Goal: Task Accomplishment & Management: Manage account settings

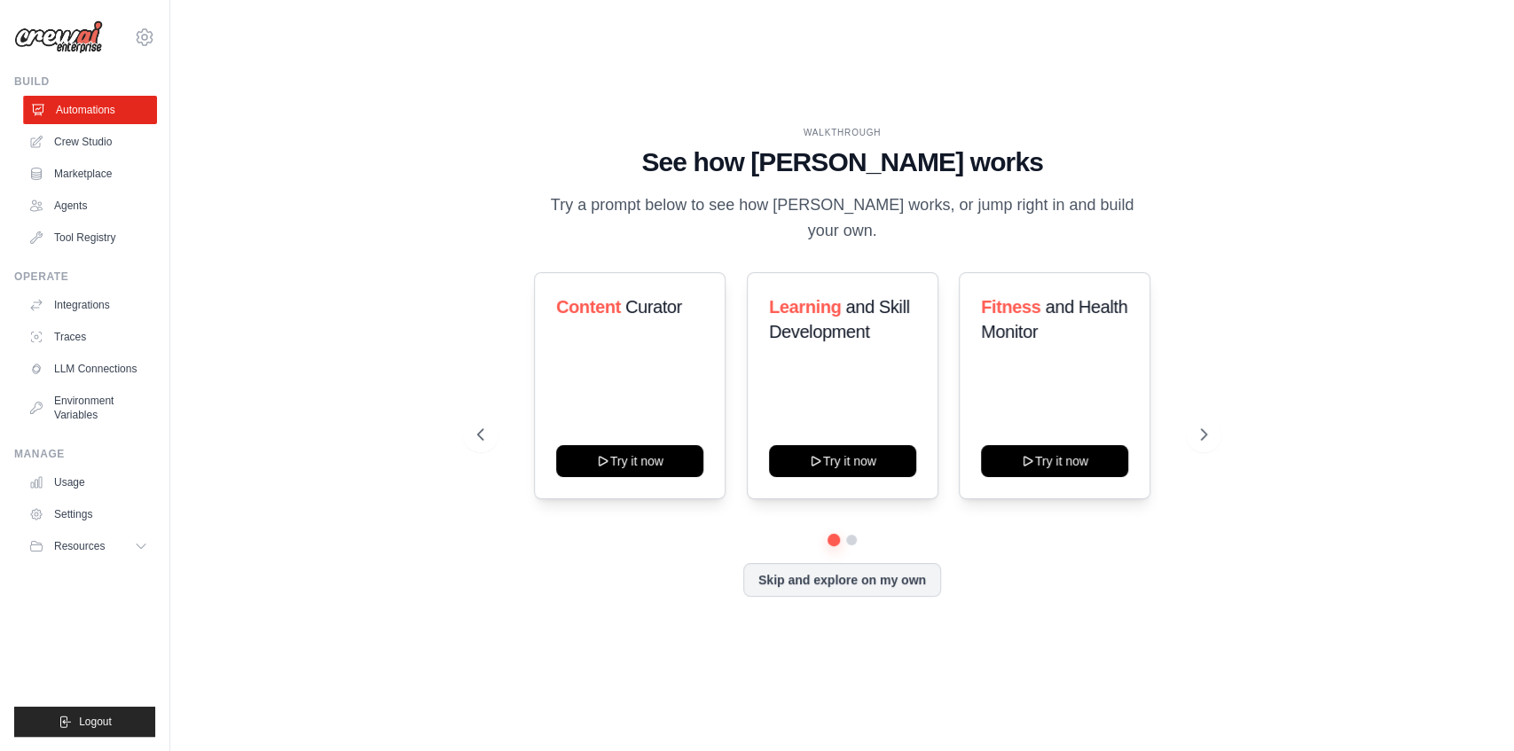
click at [84, 108] on link "Automations" at bounding box center [90, 110] width 134 height 28
click at [852, 533] on button at bounding box center [851, 540] width 14 height 14
click at [1197, 426] on icon at bounding box center [1205, 435] width 18 height 18
click at [479, 429] on icon at bounding box center [479, 435] width 18 height 18
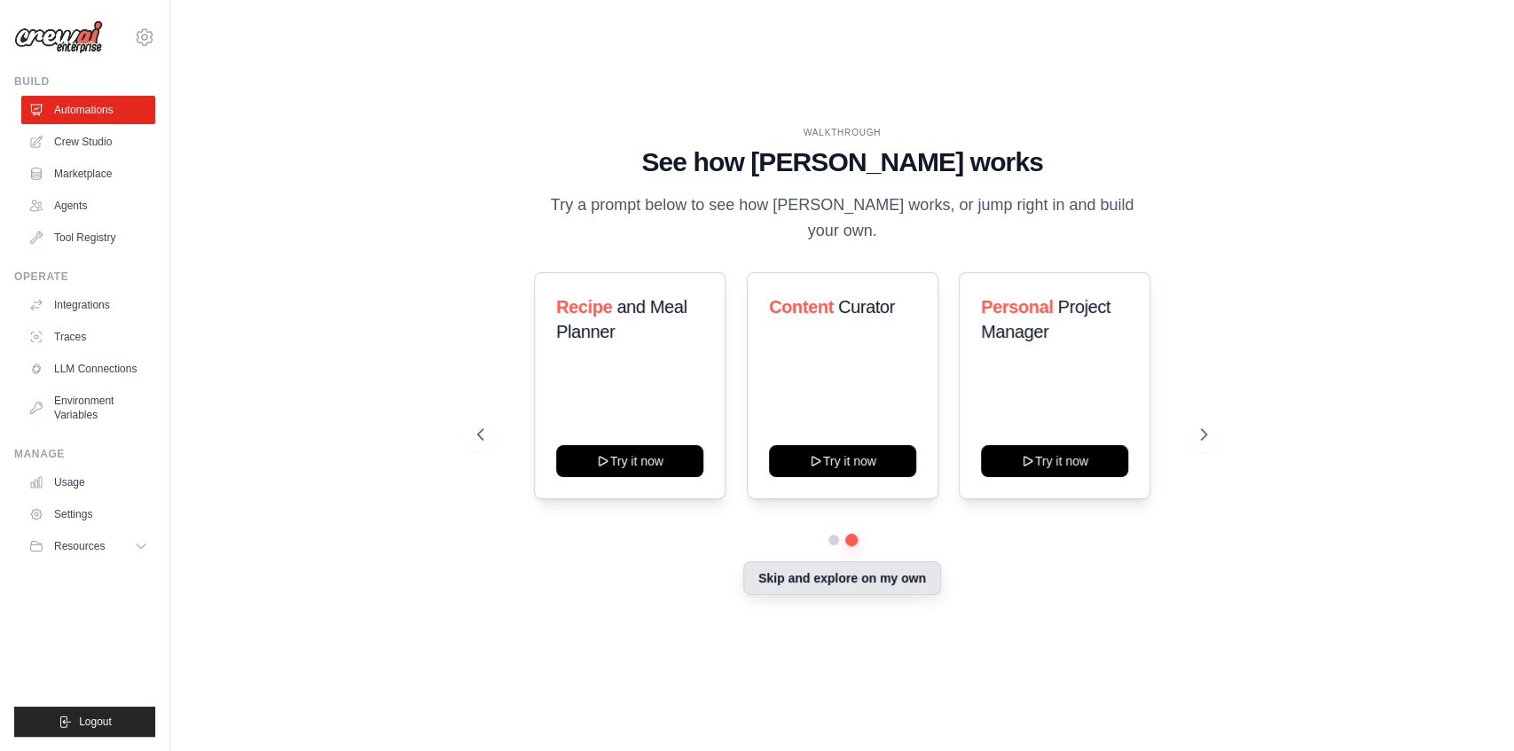
click at [834, 561] on button "Skip and explore on my own" at bounding box center [842, 578] width 198 height 34
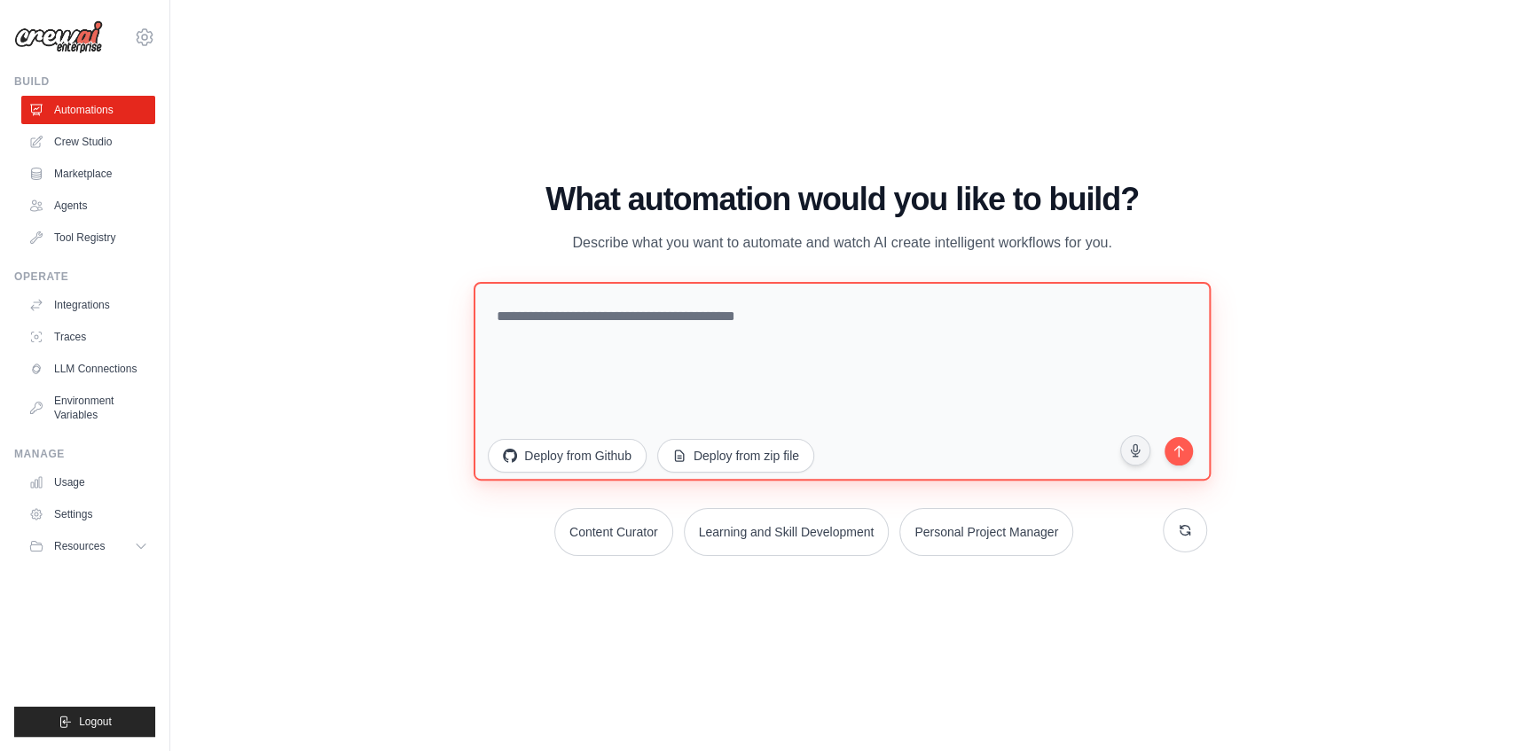
click at [584, 339] on textarea at bounding box center [842, 380] width 737 height 199
type textarea "**********"
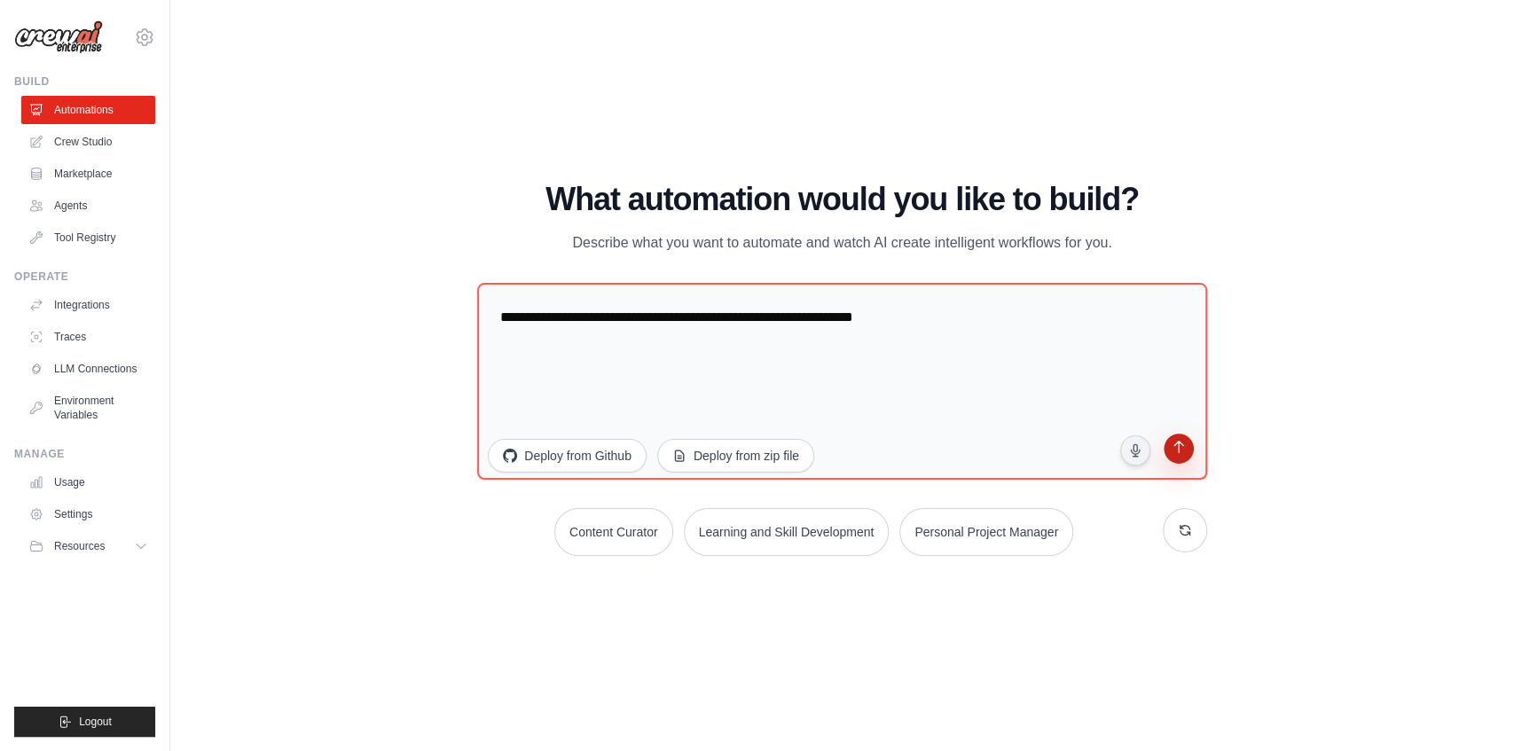
click at [1178, 450] on icon "submit" at bounding box center [1178, 449] width 10 height 12
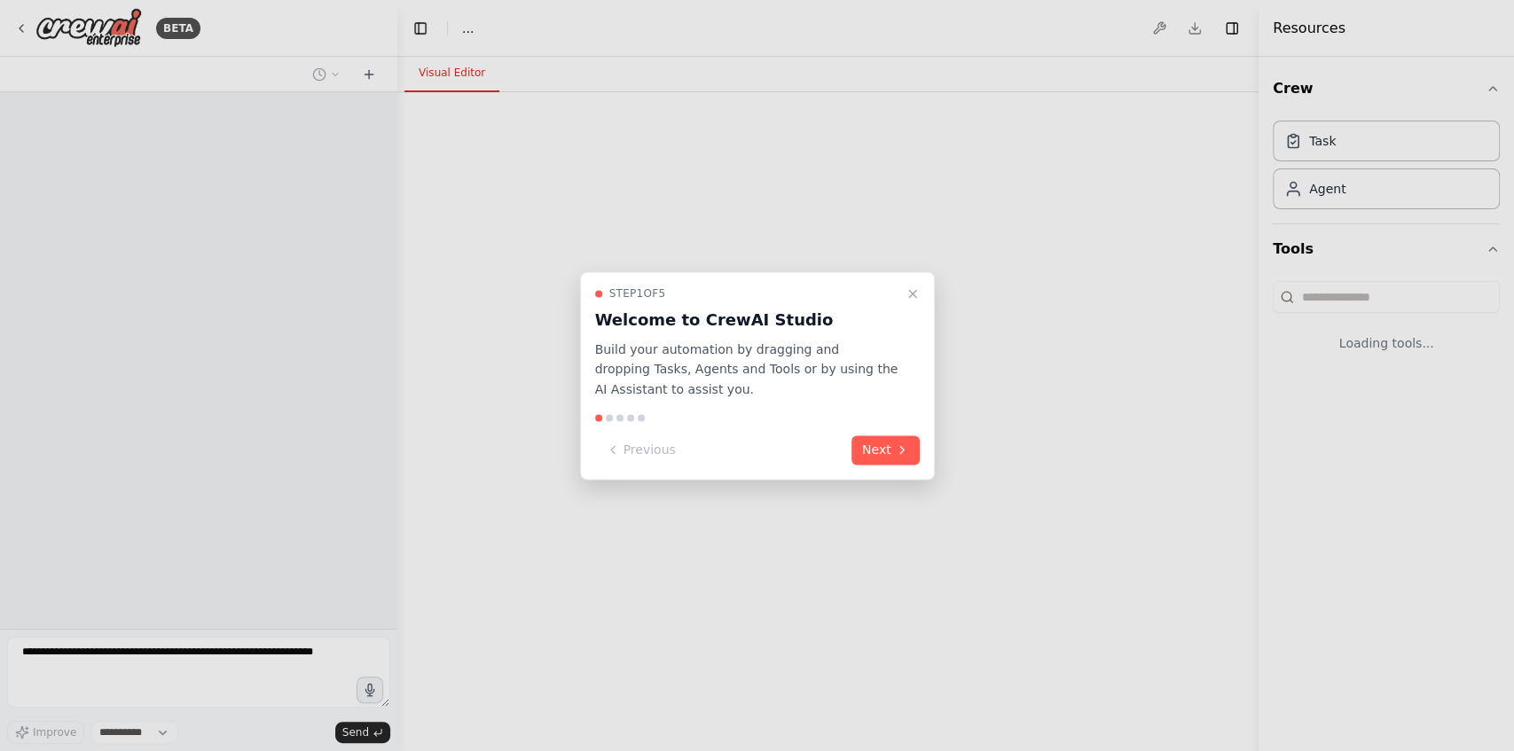
select select "****"
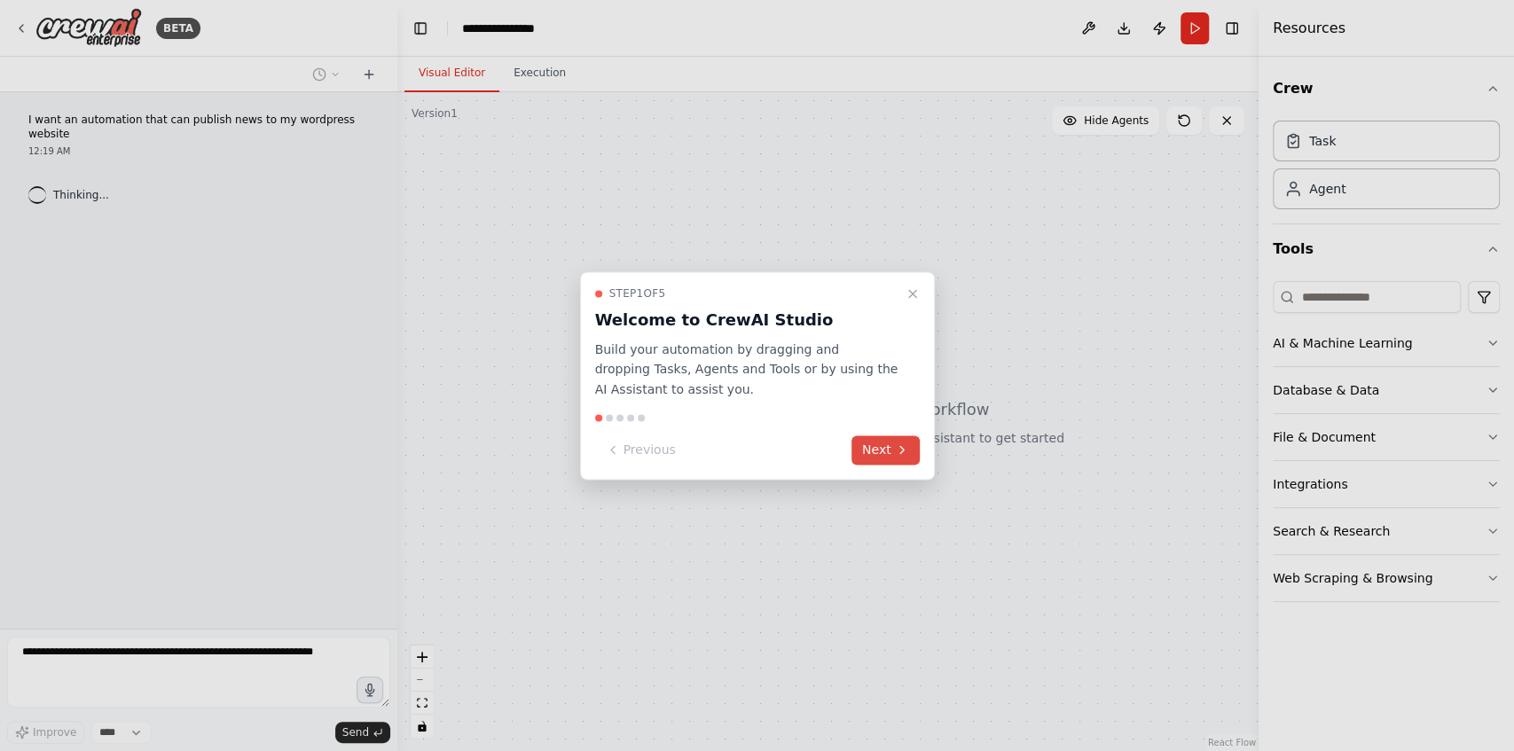
click at [882, 455] on button "Next" at bounding box center [885, 449] width 68 height 29
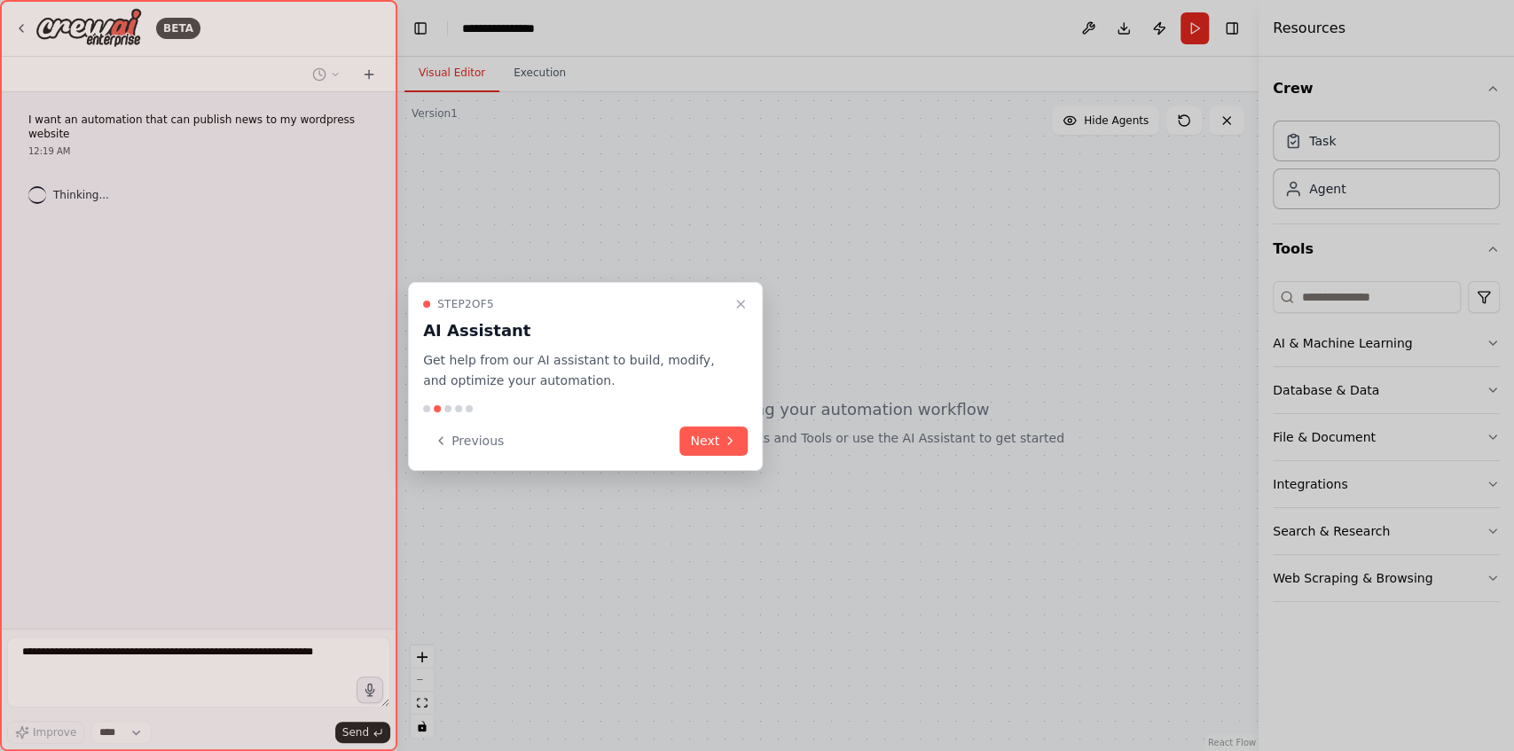
click at [882, 454] on div at bounding box center [757, 375] width 1514 height 751
click at [735, 436] on icon at bounding box center [730, 441] width 14 height 14
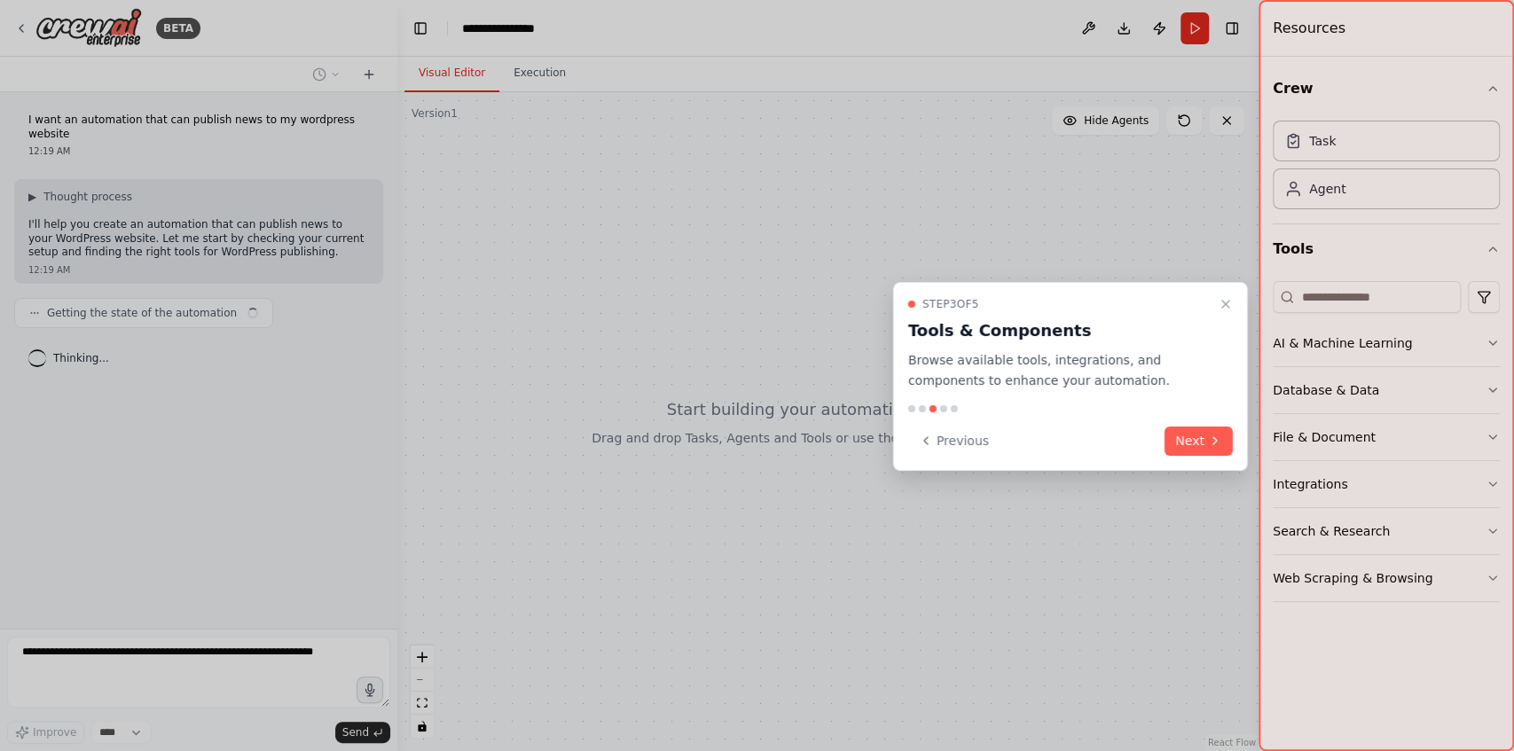
click at [1237, 438] on div "Step 3 of 5 Tools & Components Browse available tools, integrations, and compon…" at bounding box center [1070, 376] width 355 height 189
click at [1218, 442] on icon at bounding box center [1215, 441] width 14 height 14
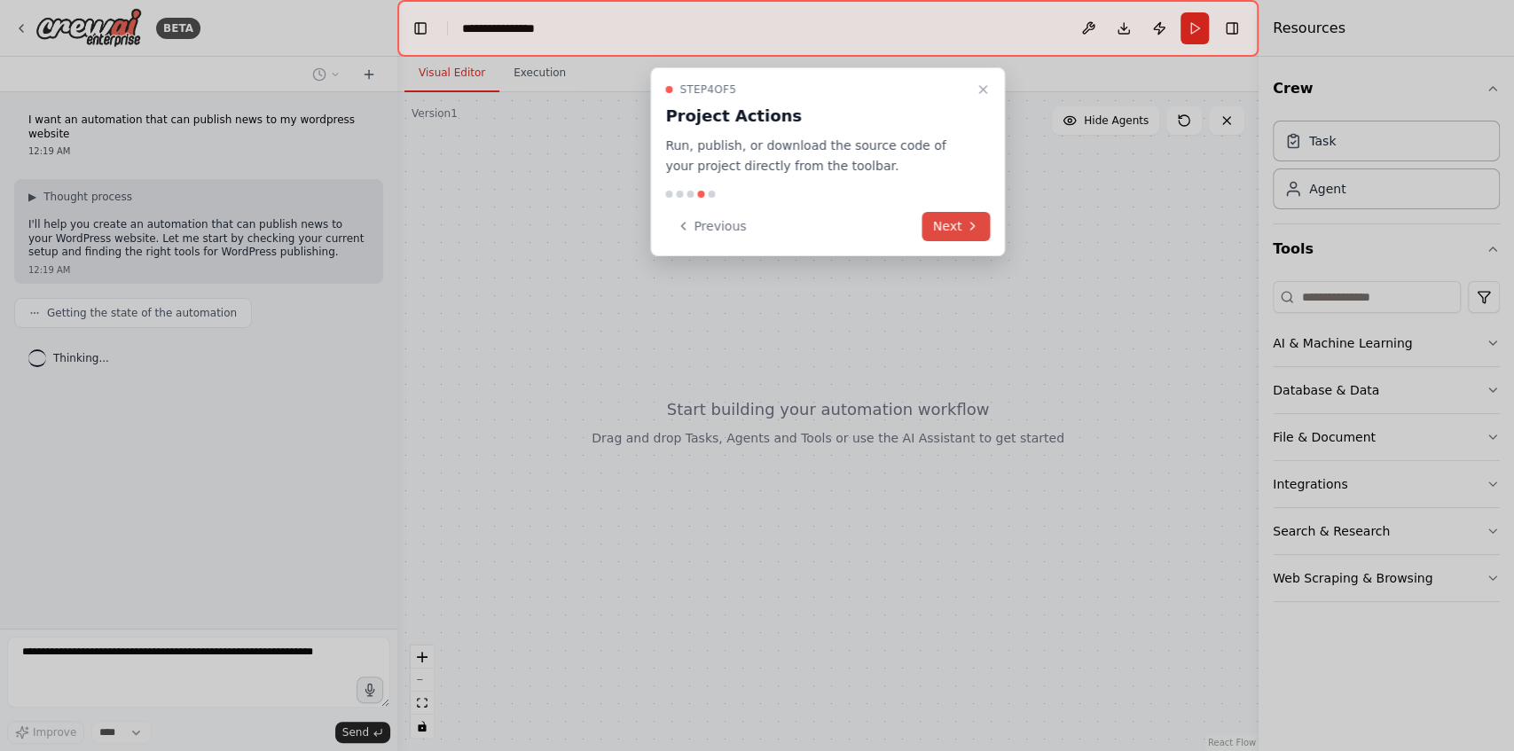
click at [963, 232] on button "Next" at bounding box center [956, 226] width 68 height 29
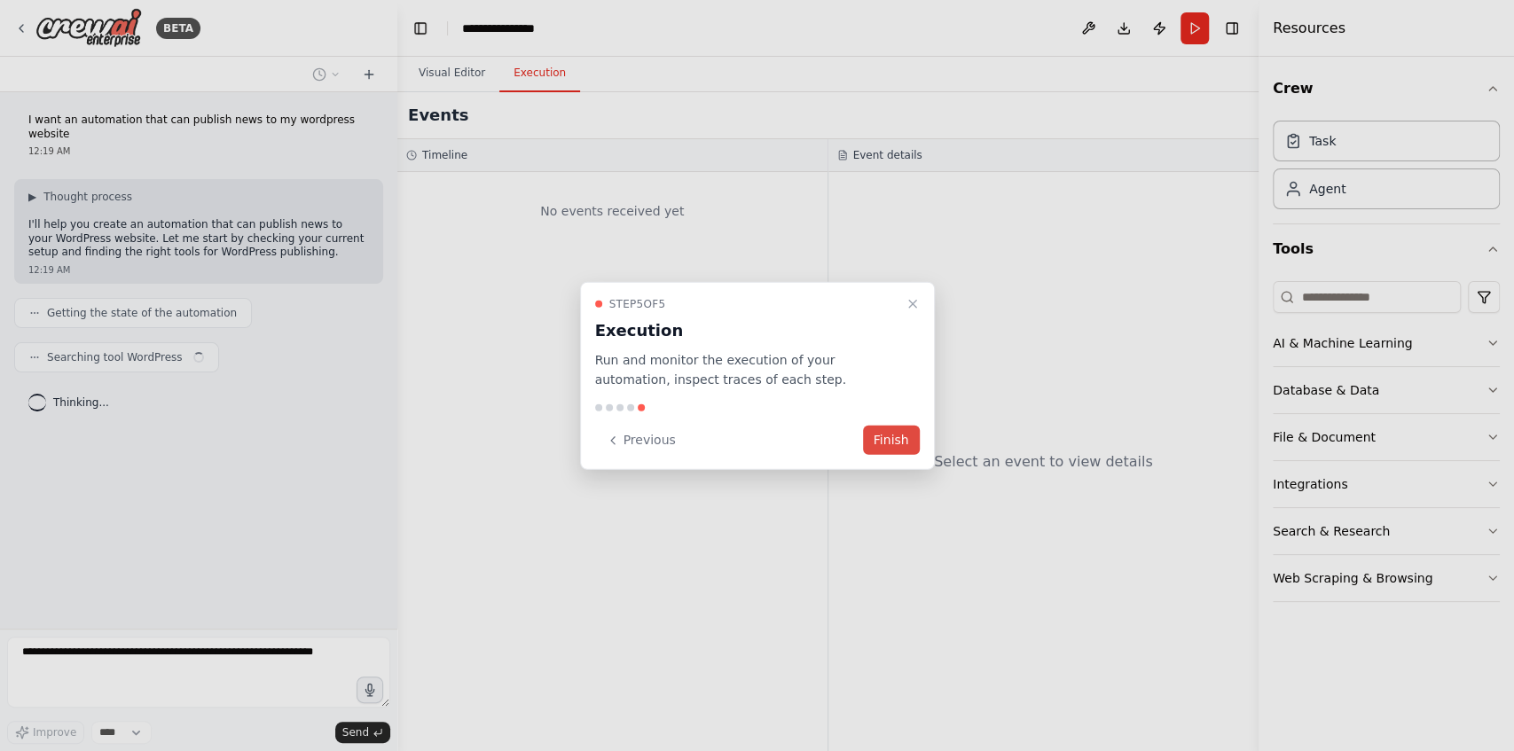
click at [881, 446] on button "Finish" at bounding box center [891, 440] width 57 height 29
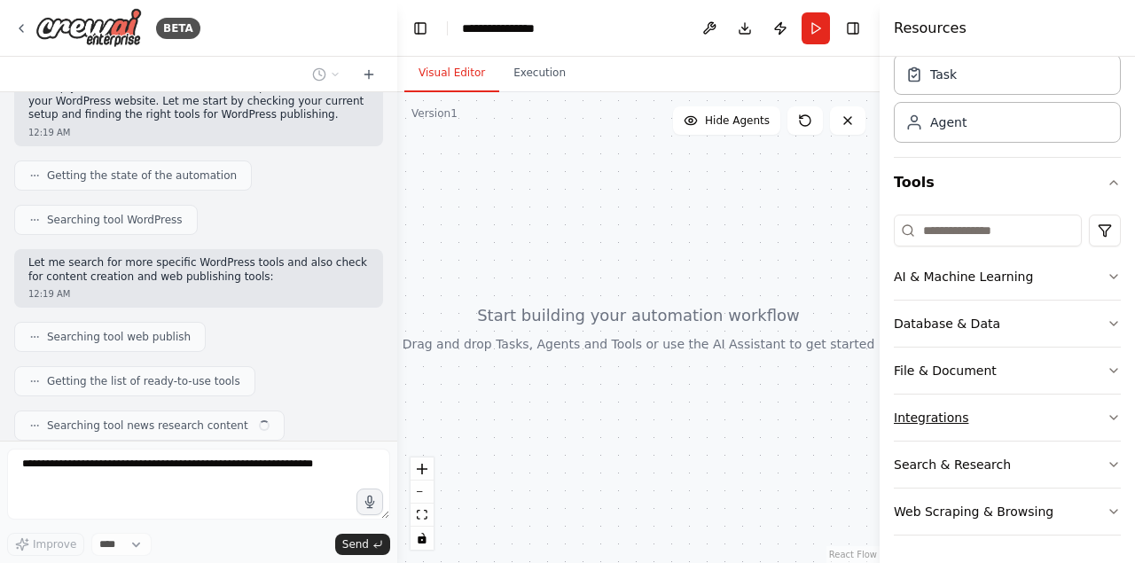
scroll to position [182, 0]
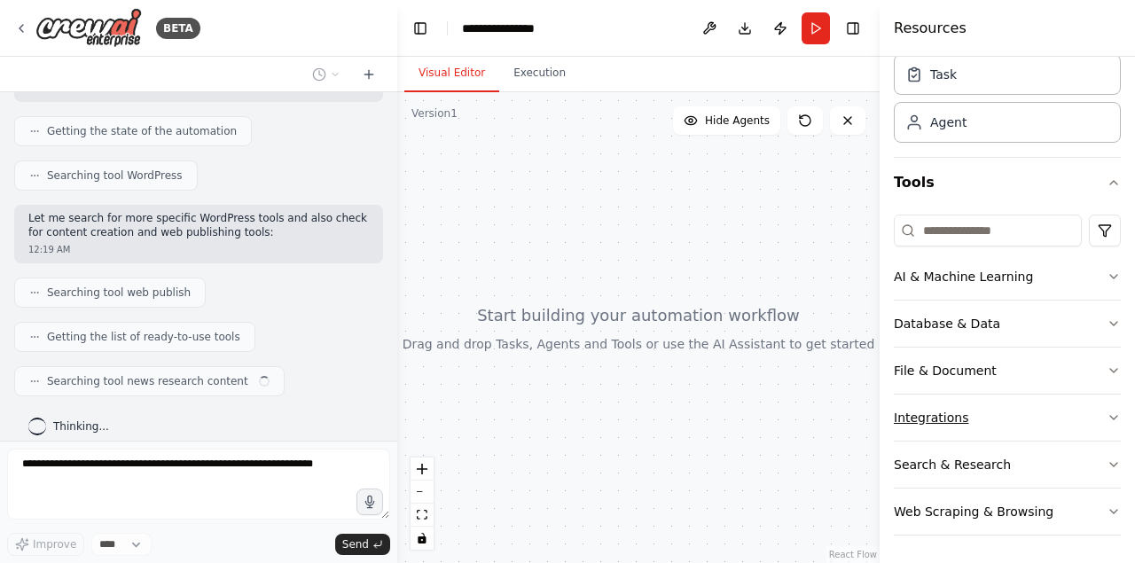
click at [1107, 419] on icon "button" at bounding box center [1114, 418] width 14 height 14
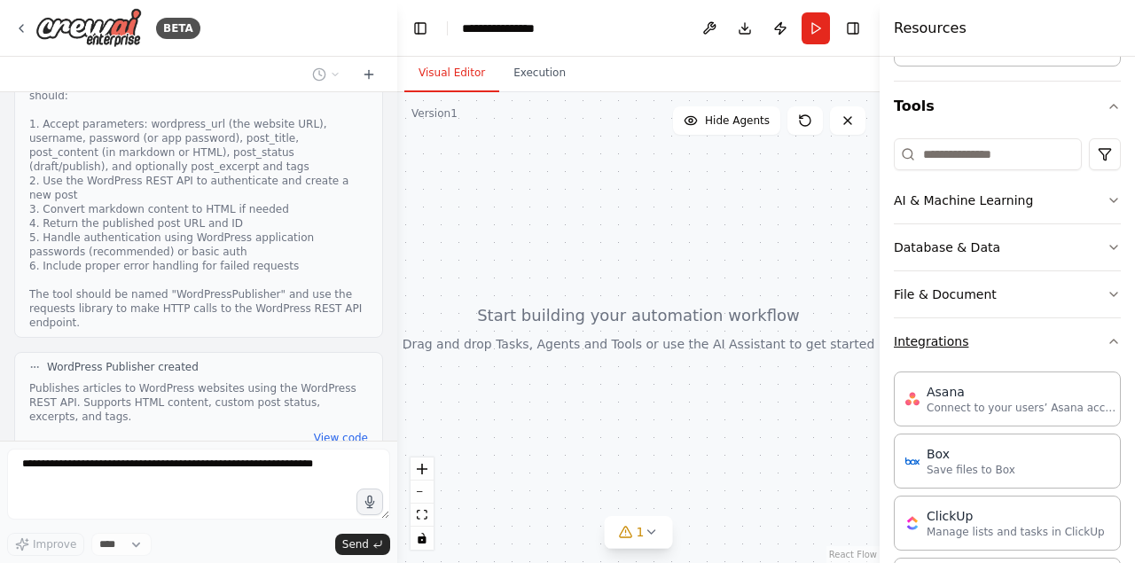
scroll to position [143, 0]
click at [1113, 338] on icon "button" at bounding box center [1114, 341] width 14 height 14
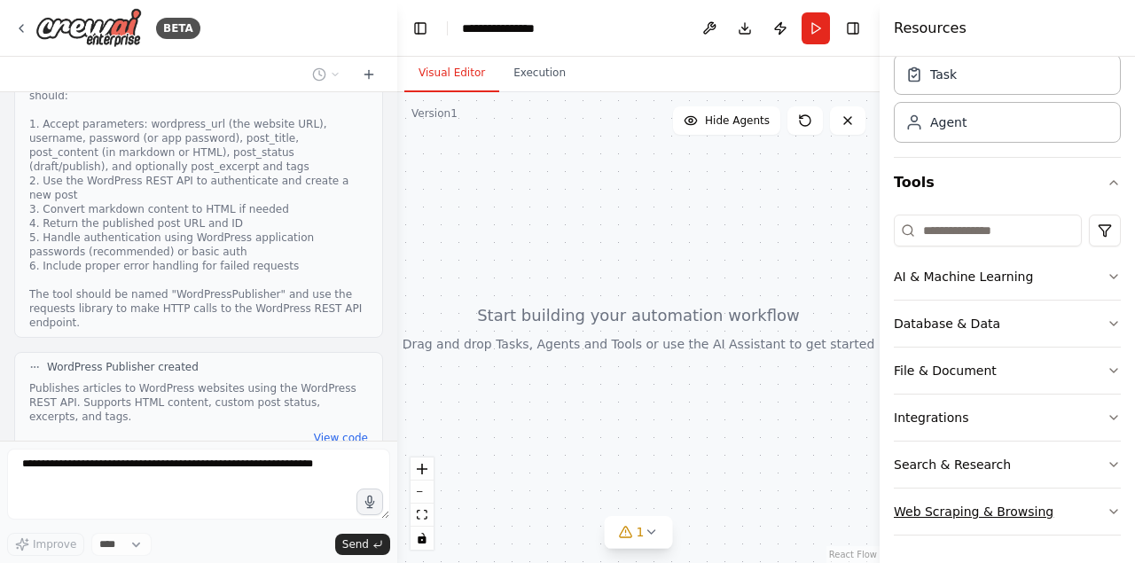
click at [1099, 516] on button "Web Scraping & Browsing" at bounding box center [1007, 512] width 227 height 46
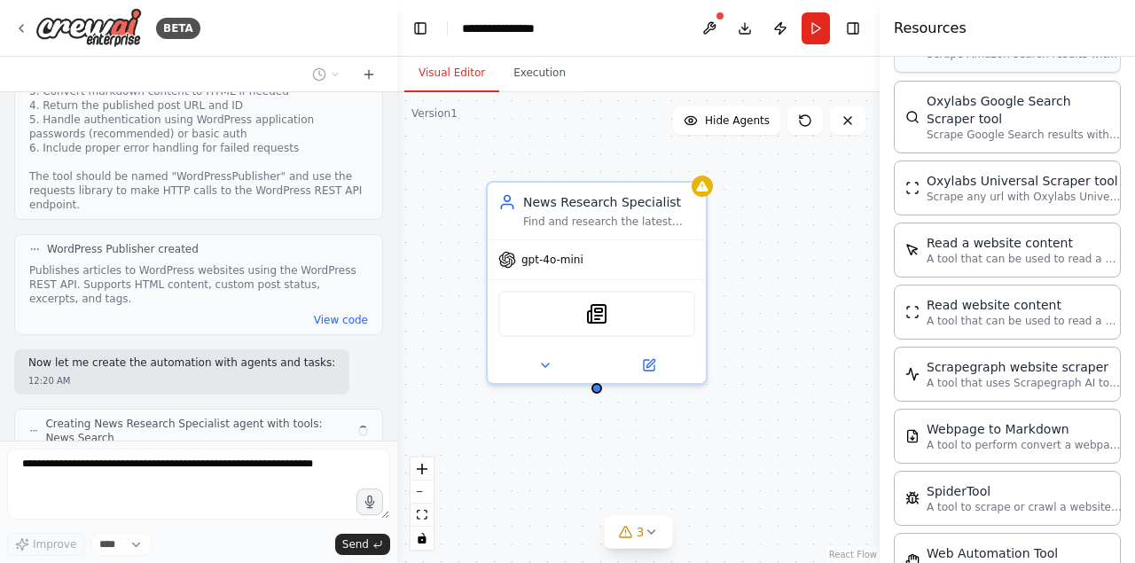
scroll to position [752, 0]
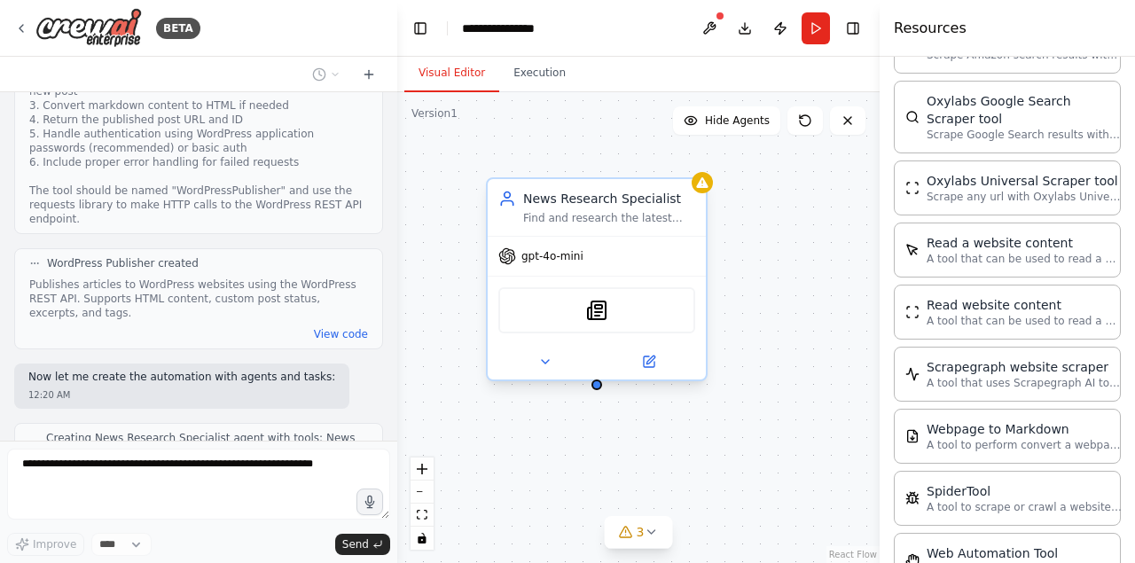
click at [556, 261] on span "gpt-4o-mini" at bounding box center [552, 256] width 62 height 14
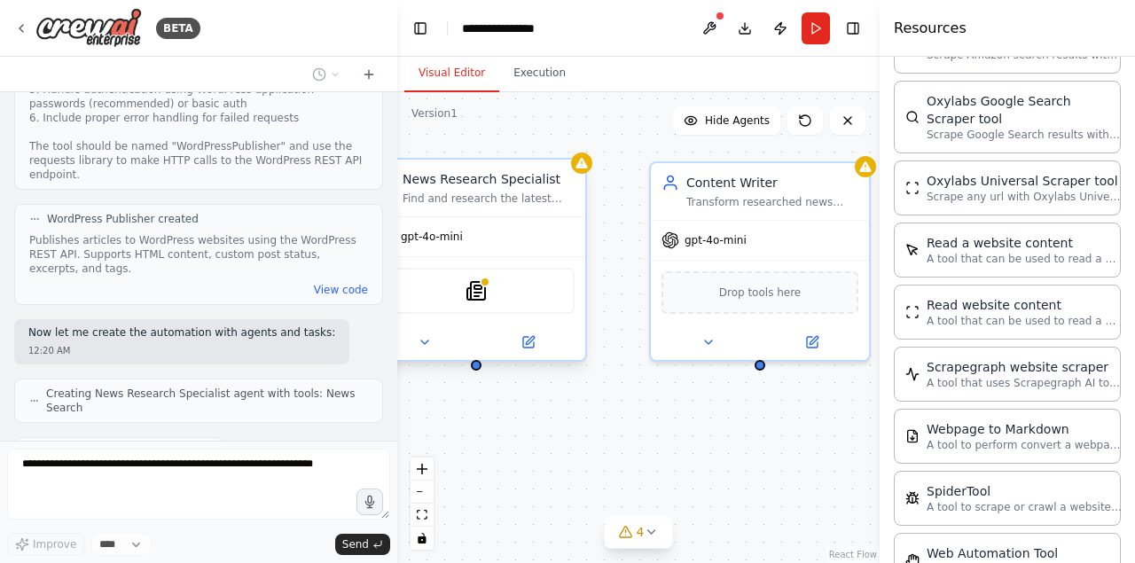
drag, startPoint x: 749, startPoint y: 446, endPoint x: 629, endPoint y: 428, distance: 121.9
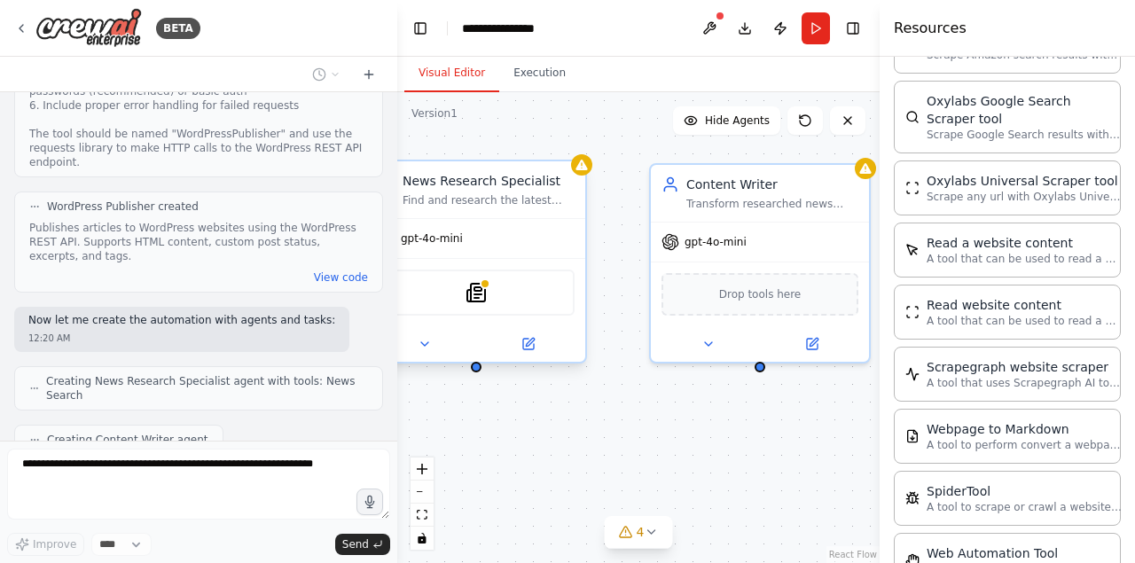
scroll to position [899, 0]
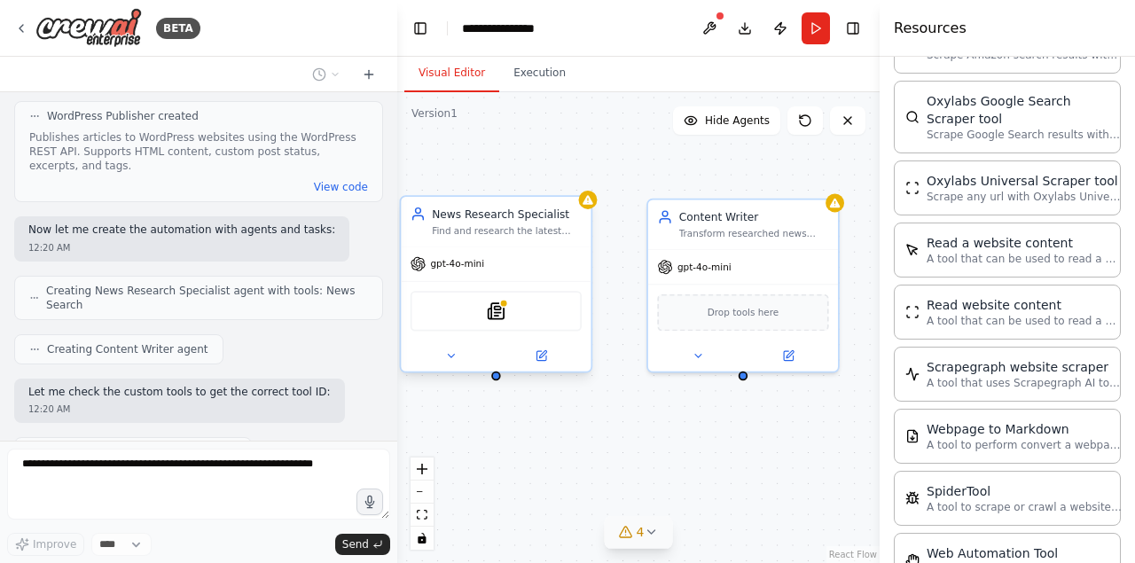
click at [655, 539] on button "4" at bounding box center [639, 532] width 68 height 33
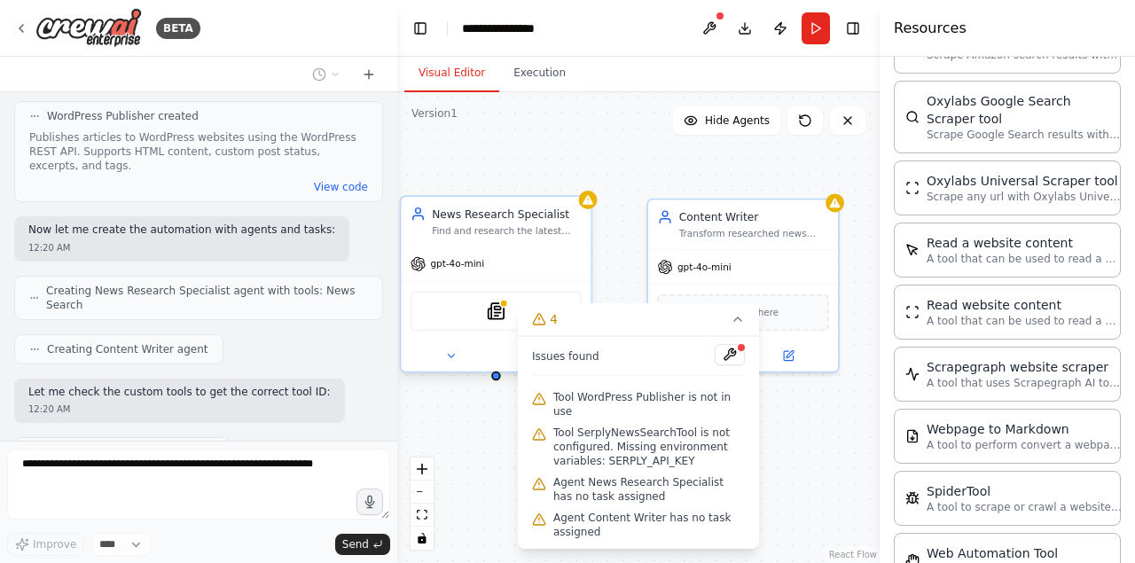
scroll to position [944, 0]
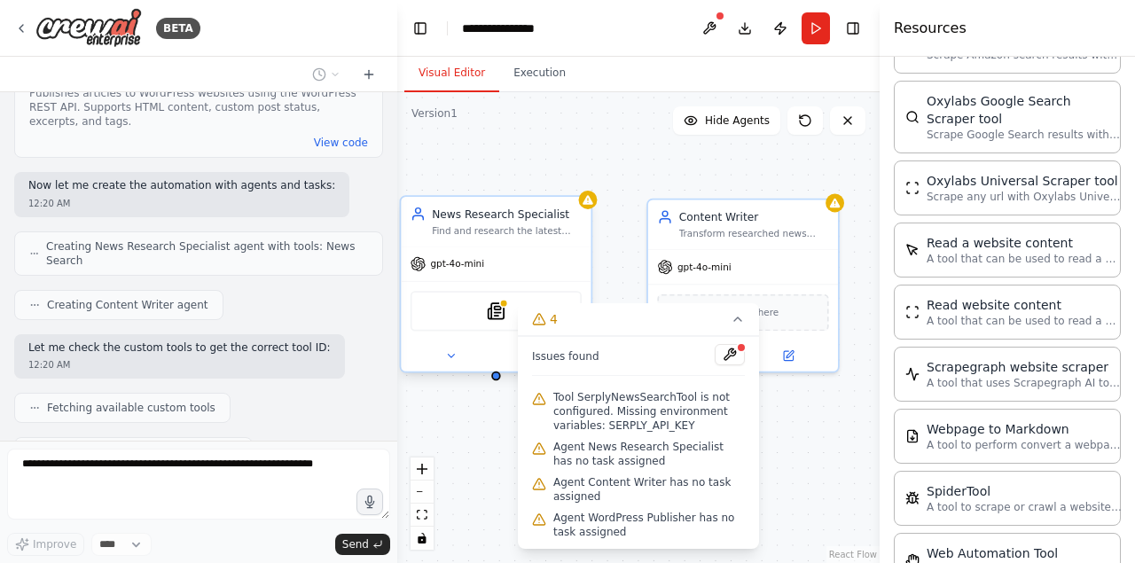
click at [780, 463] on div "News Research Specialist Find and research the latest news articles about {topi…" at bounding box center [638, 327] width 482 height 471
click at [771, 441] on div "News Research Specialist Find and research the latest news articles about {topi…" at bounding box center [638, 327] width 482 height 471
click at [738, 317] on icon at bounding box center [738, 319] width 14 height 14
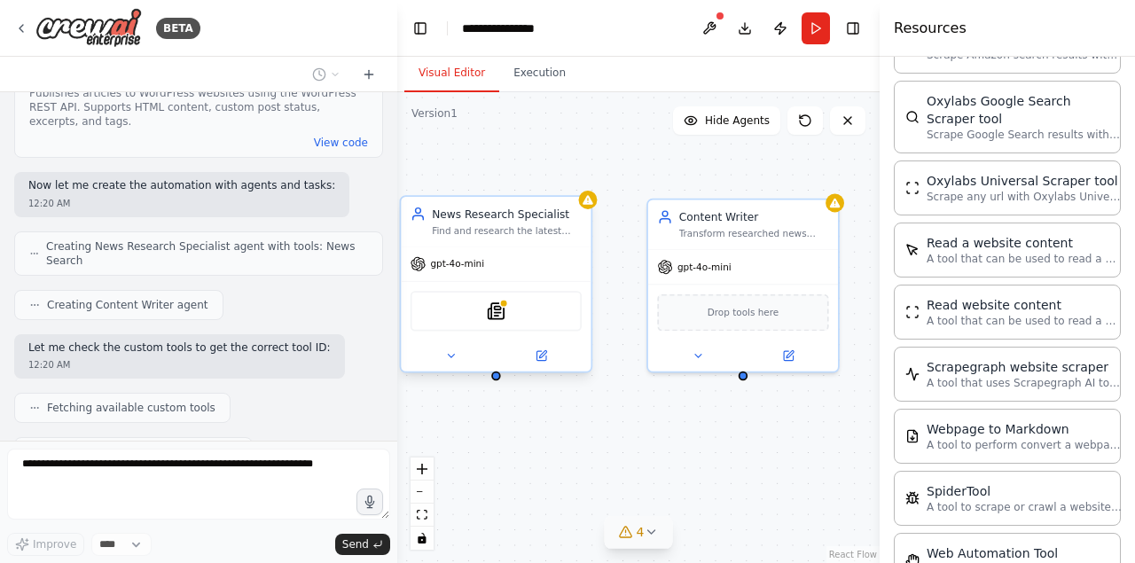
click at [742, 436] on div "News Research Specialist Find and research the latest news articles about {topi…" at bounding box center [638, 327] width 482 height 471
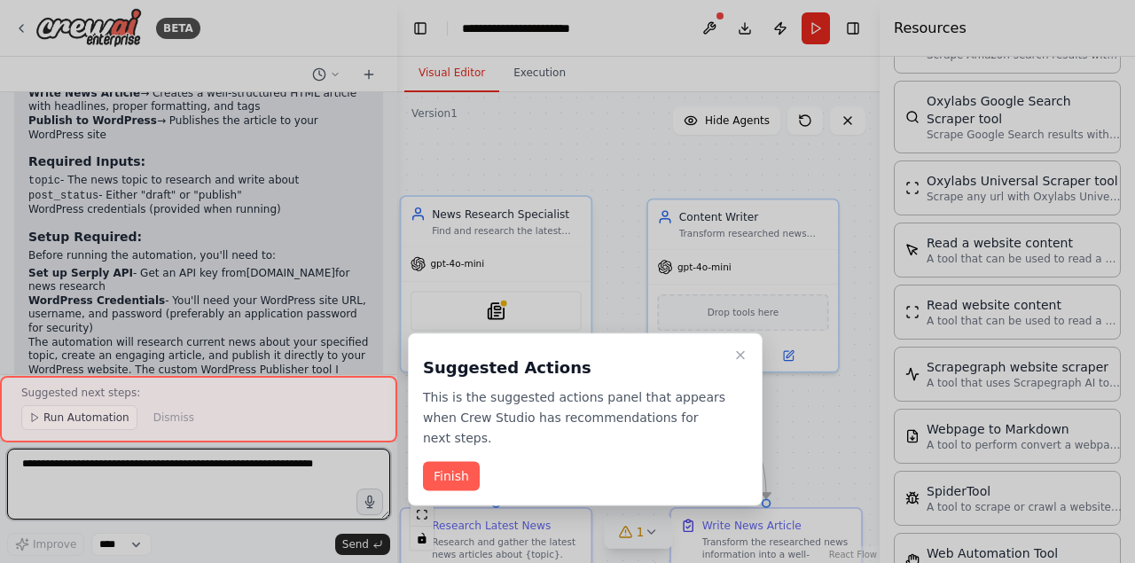
scroll to position [1918, 0]
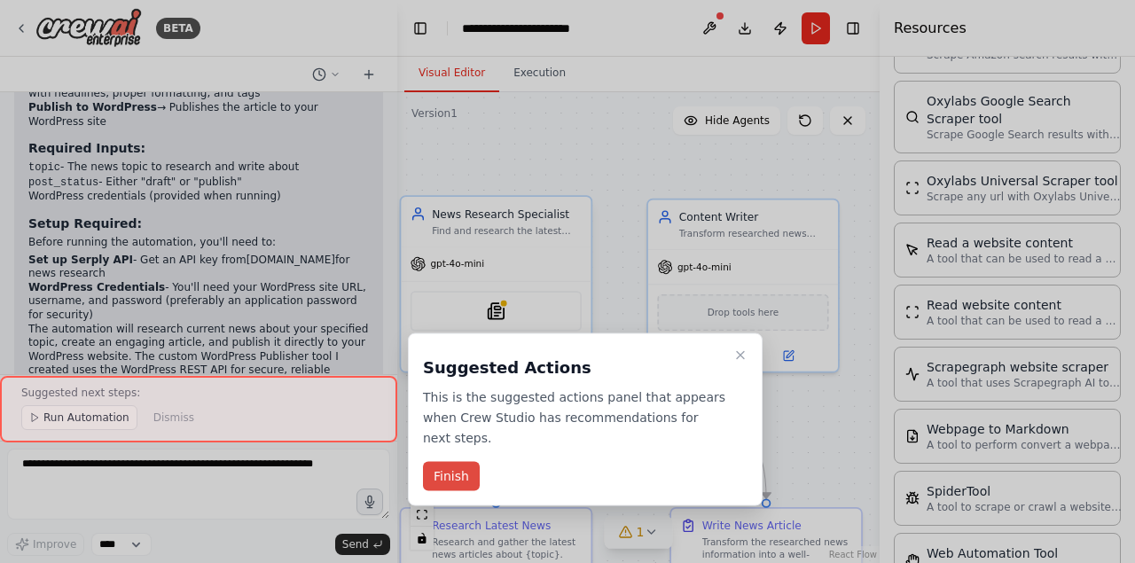
click at [475, 462] on button "Finish" at bounding box center [451, 476] width 57 height 29
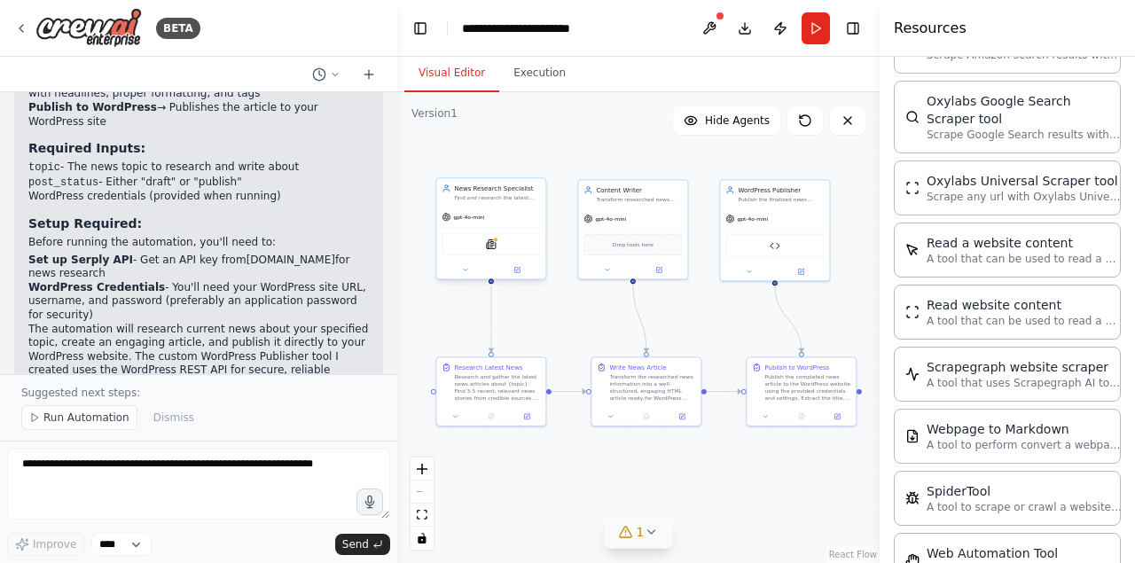
drag, startPoint x: 605, startPoint y: 417, endPoint x: 558, endPoint y: 317, distance: 110.7
click at [644, 533] on icon at bounding box center [651, 532] width 14 height 14
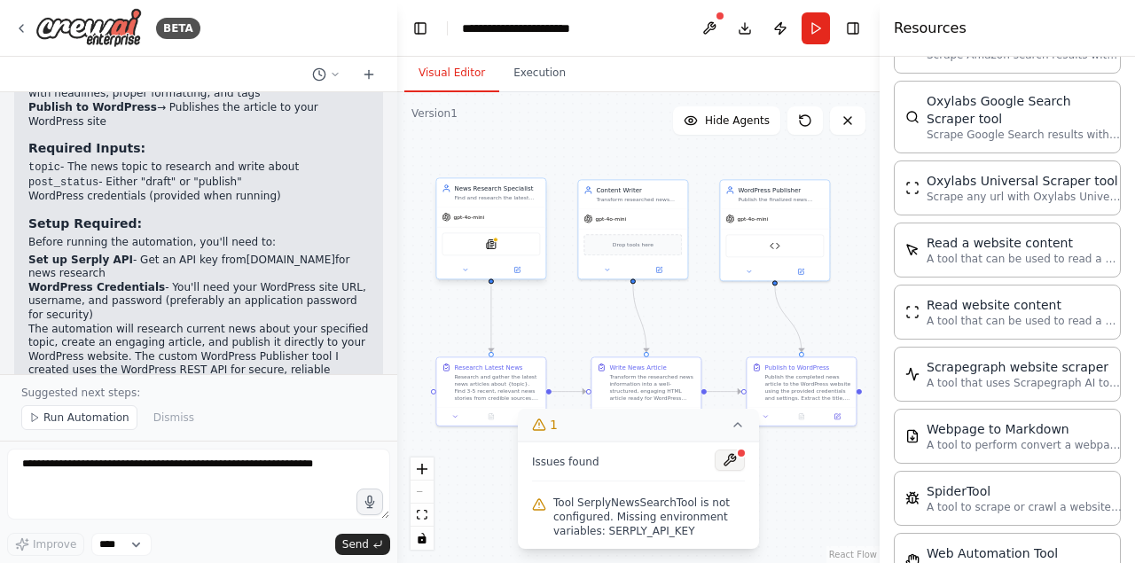
click at [732, 458] on button at bounding box center [730, 460] width 30 height 21
click at [785, 470] on div ".deletable-edge-delete-btn { width: 20px; height: 20px; border: 0px solid #ffff…" at bounding box center [638, 327] width 482 height 471
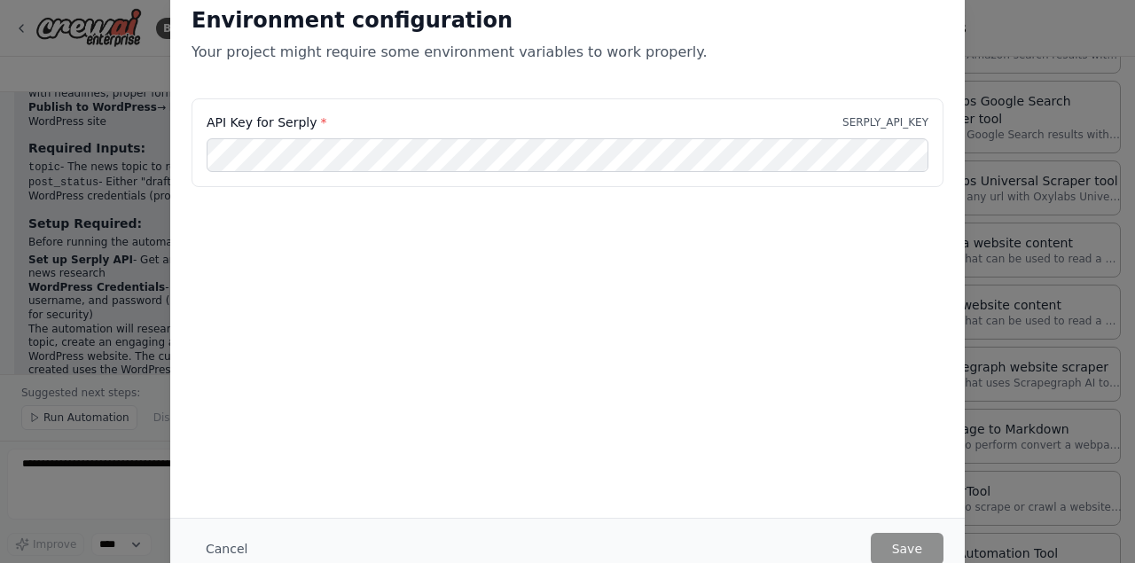
click at [424, 128] on div "API Key for Serply * SERPLY_API_KEY" at bounding box center [568, 123] width 722 height 18
click at [995, 306] on div "Environment configuration Your project might require some environment variables…" at bounding box center [567, 281] width 1135 height 563
click at [226, 549] on button "Cancel" at bounding box center [227, 549] width 70 height 32
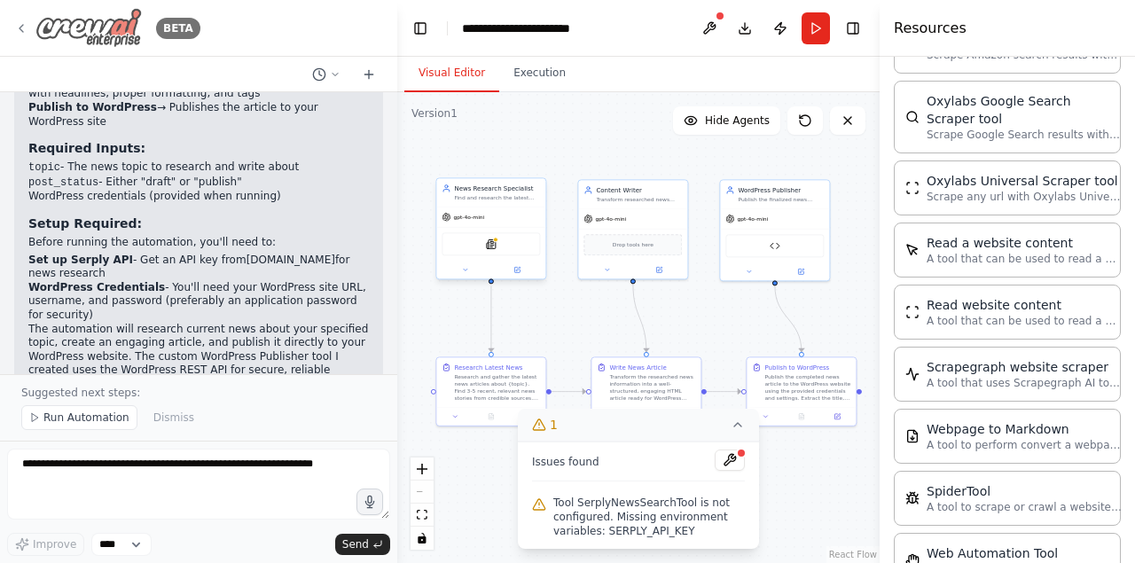
click at [19, 31] on icon at bounding box center [21, 28] width 14 height 14
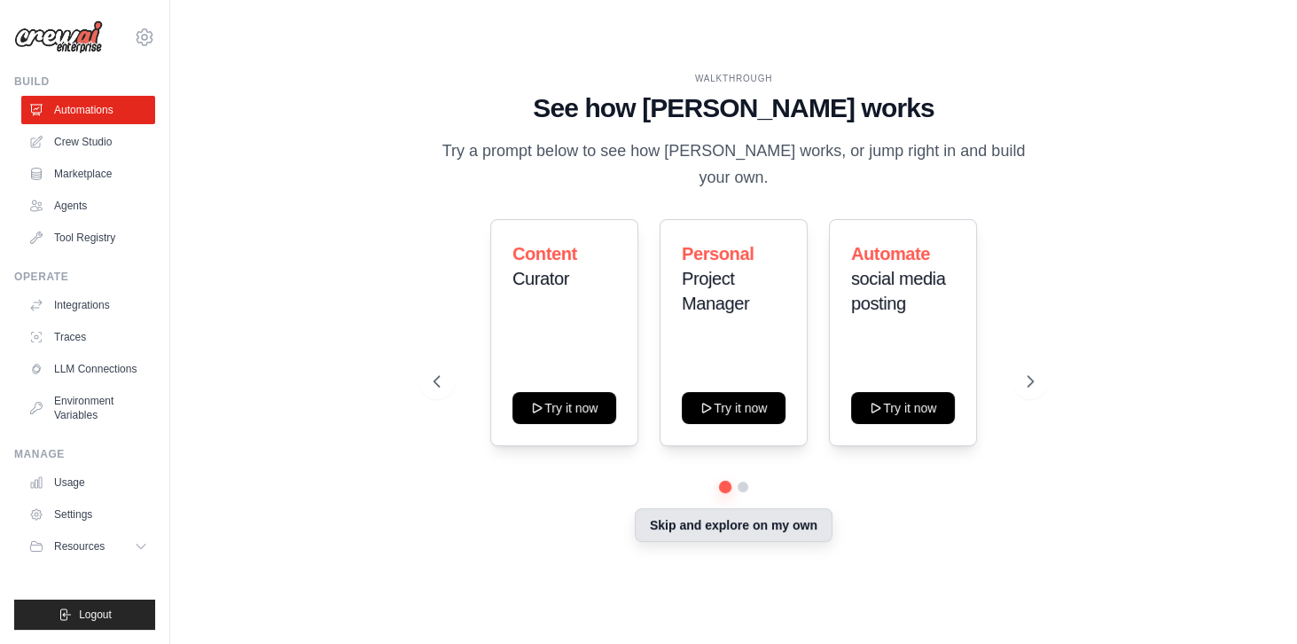
click at [728, 511] on button "Skip and explore on my own" at bounding box center [734, 525] width 198 height 34
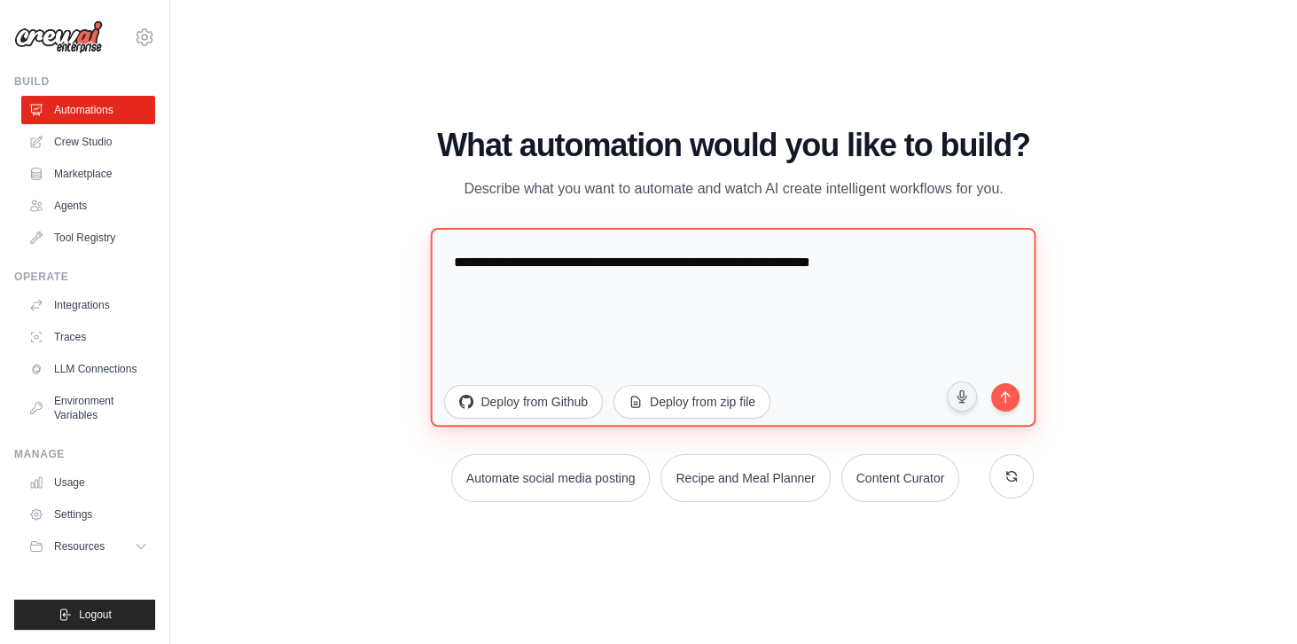
click at [564, 275] on textarea "**********" at bounding box center [734, 327] width 606 height 199
paste textarea "**********"
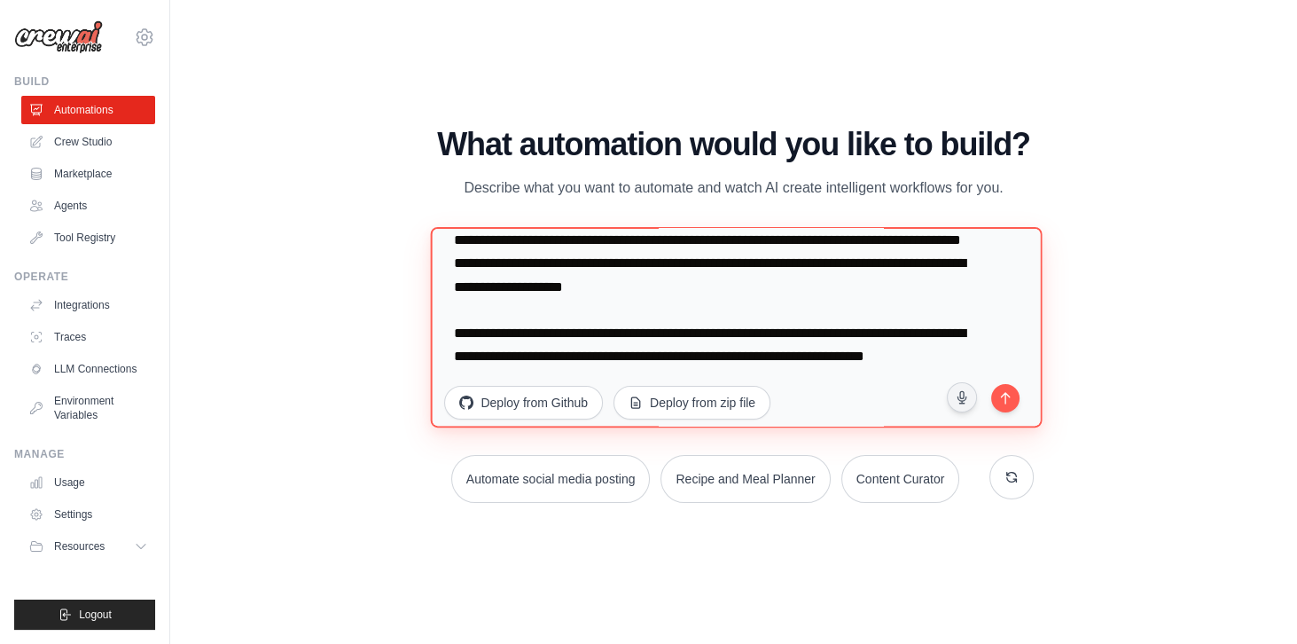
scroll to position [415, 0]
type textarea "**********"
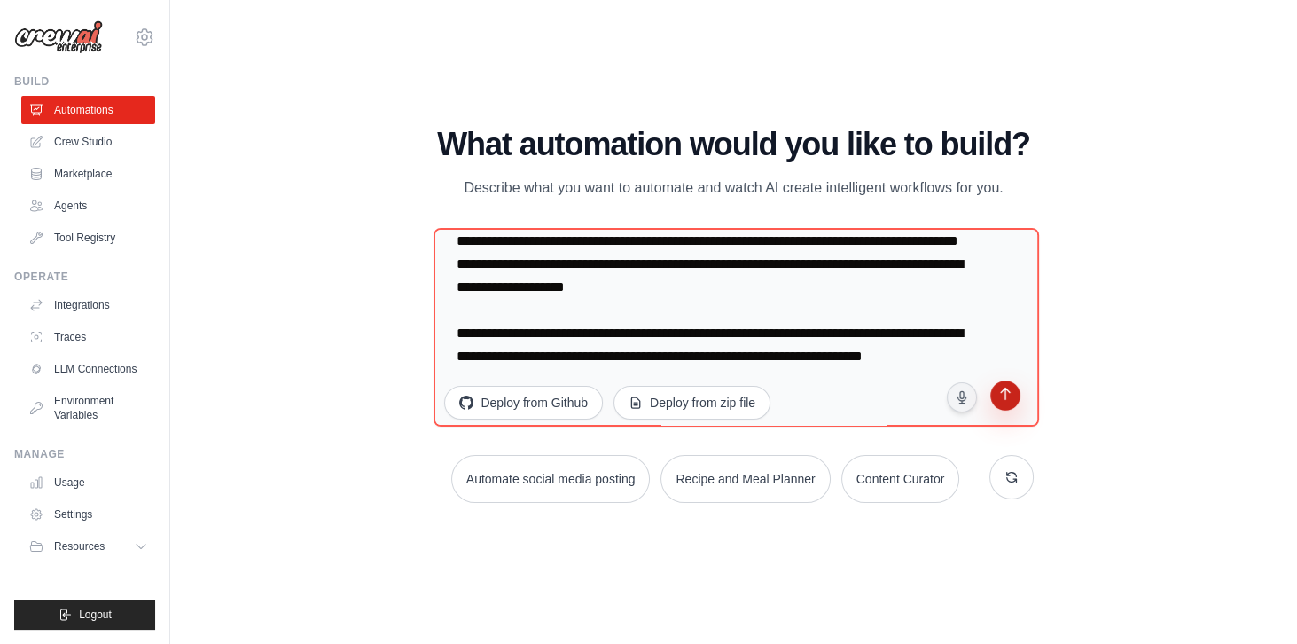
click at [1007, 402] on icon "submit" at bounding box center [1005, 396] width 17 height 17
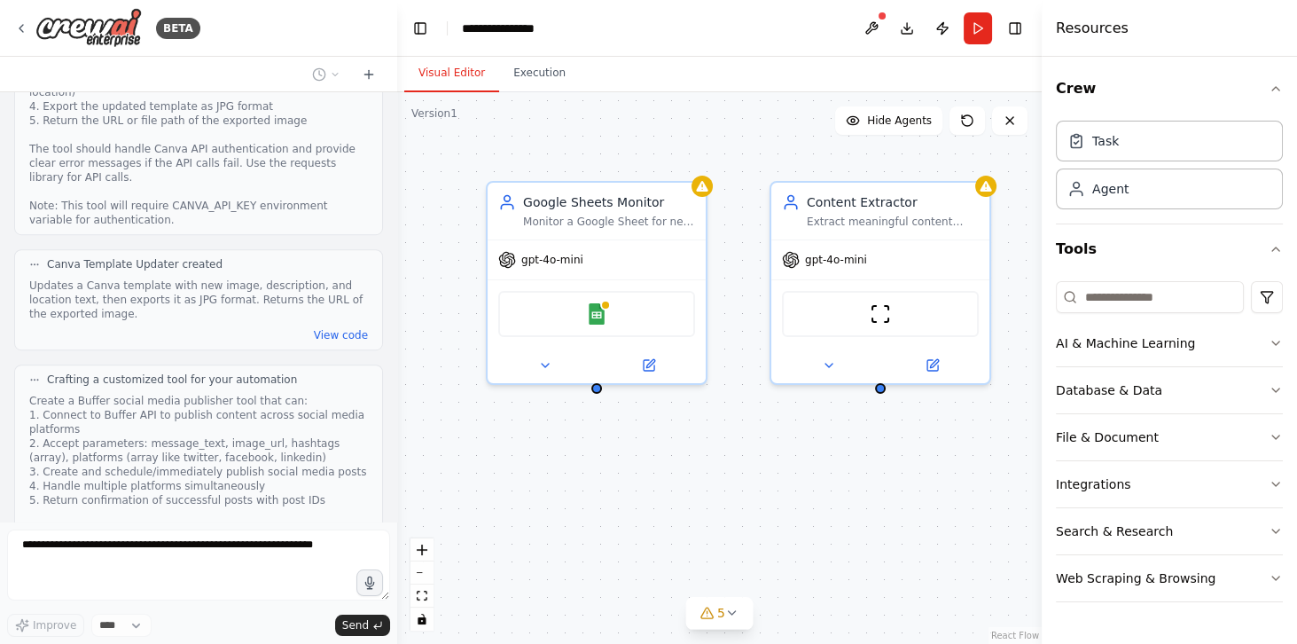
scroll to position [1742, 0]
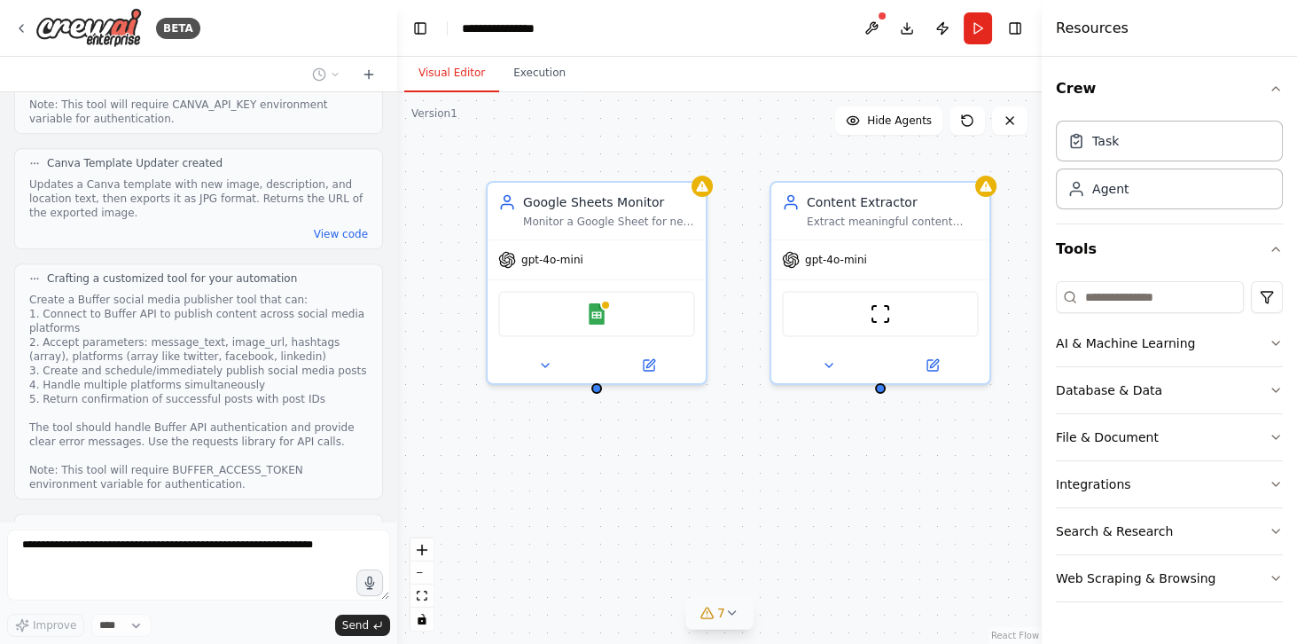
click at [725, 611] on icon at bounding box center [732, 613] width 14 height 14
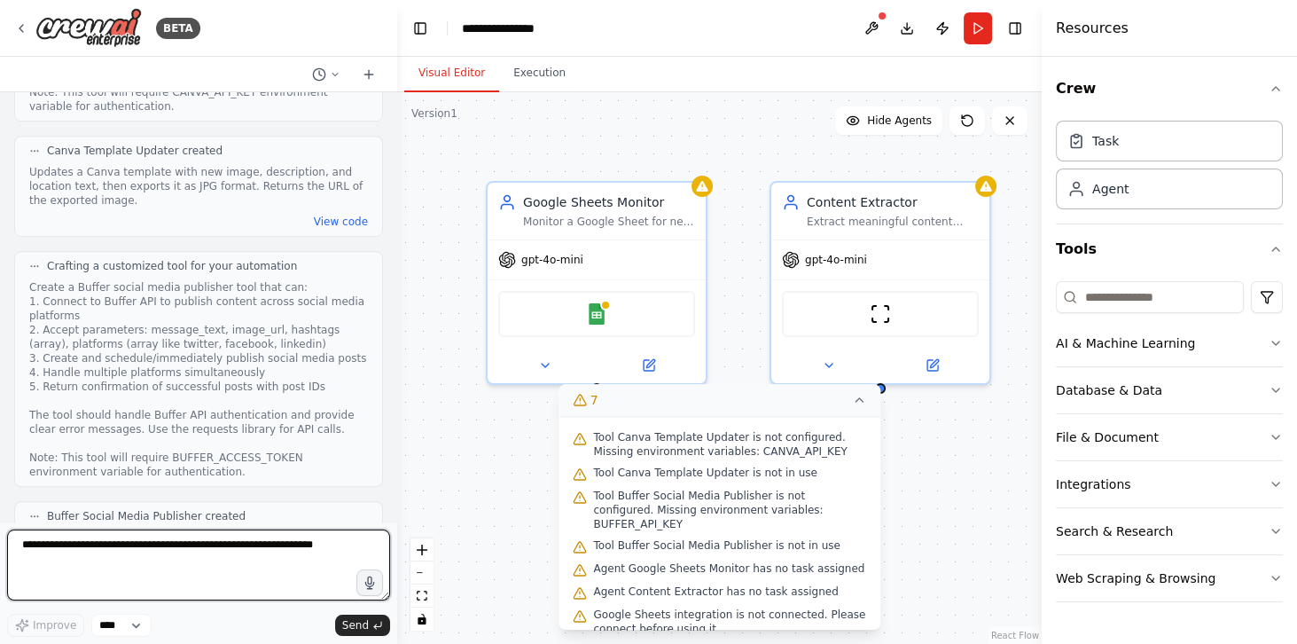
scroll to position [1903, 0]
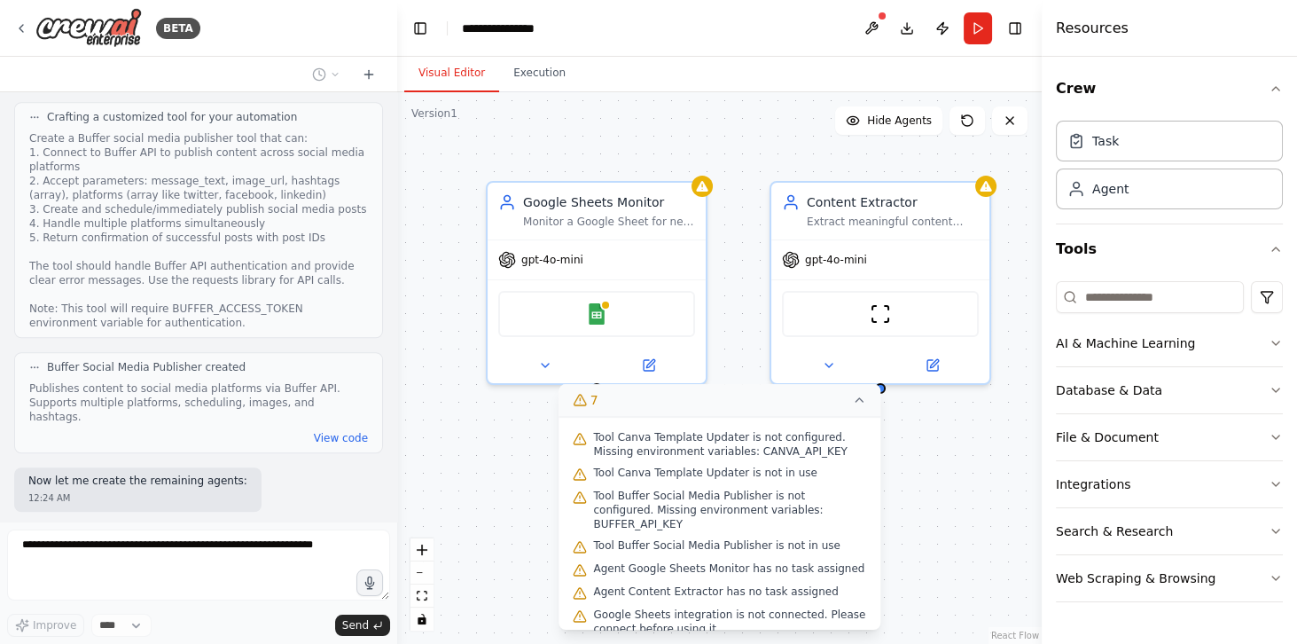
click at [936, 502] on div "Google Sheets Monitor Monitor a Google Sheet for new article links and extract …" at bounding box center [719, 368] width 645 height 552
click at [962, 540] on div "Google Sheets Monitor Monitor a Google Sheet for new article links and extract …" at bounding box center [719, 368] width 645 height 552
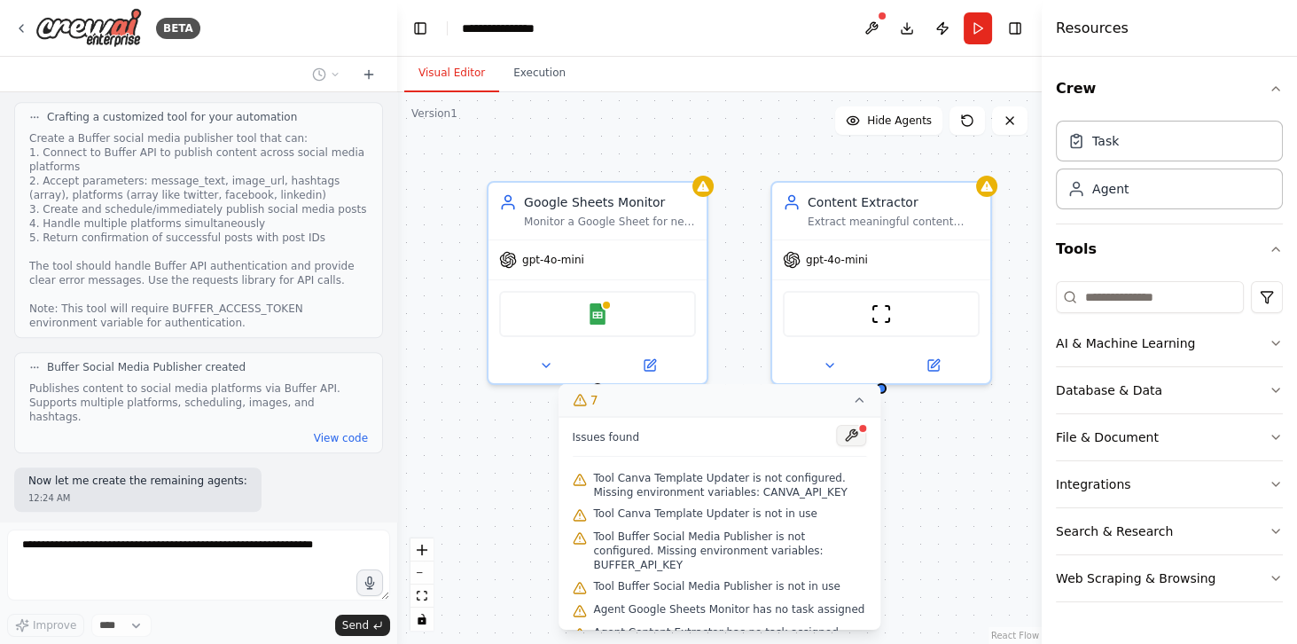
scroll to position [0, 0]
click at [858, 410] on button "7" at bounding box center [720, 400] width 323 height 33
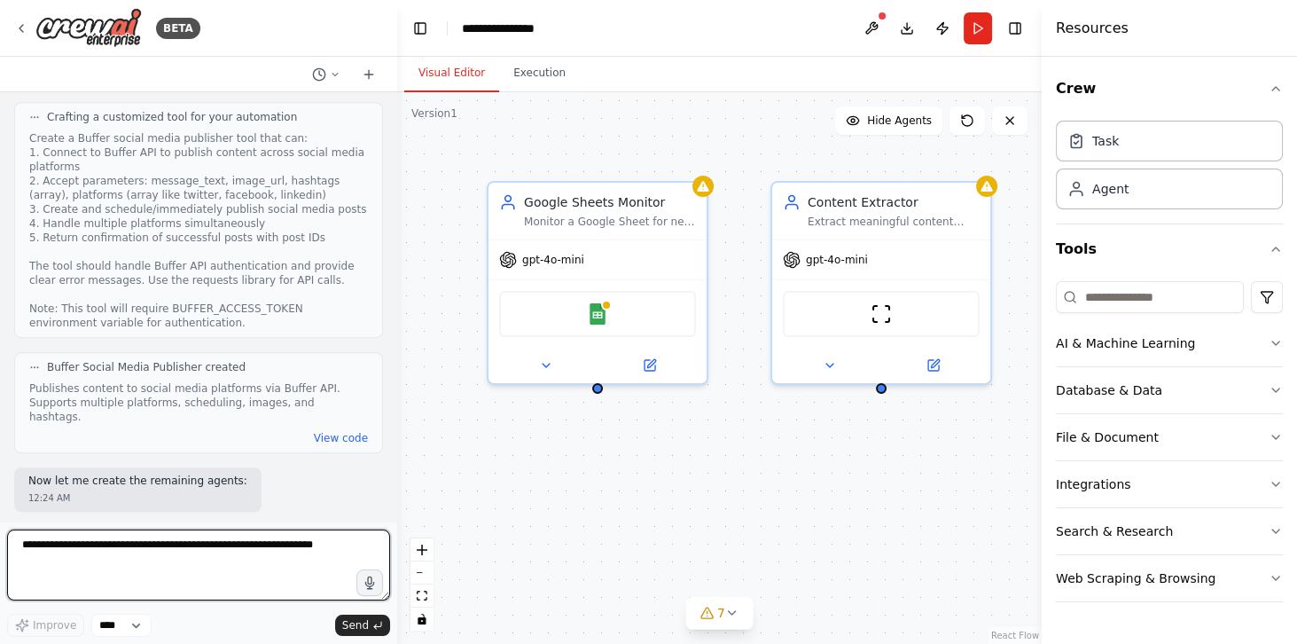
scroll to position [2005, 0]
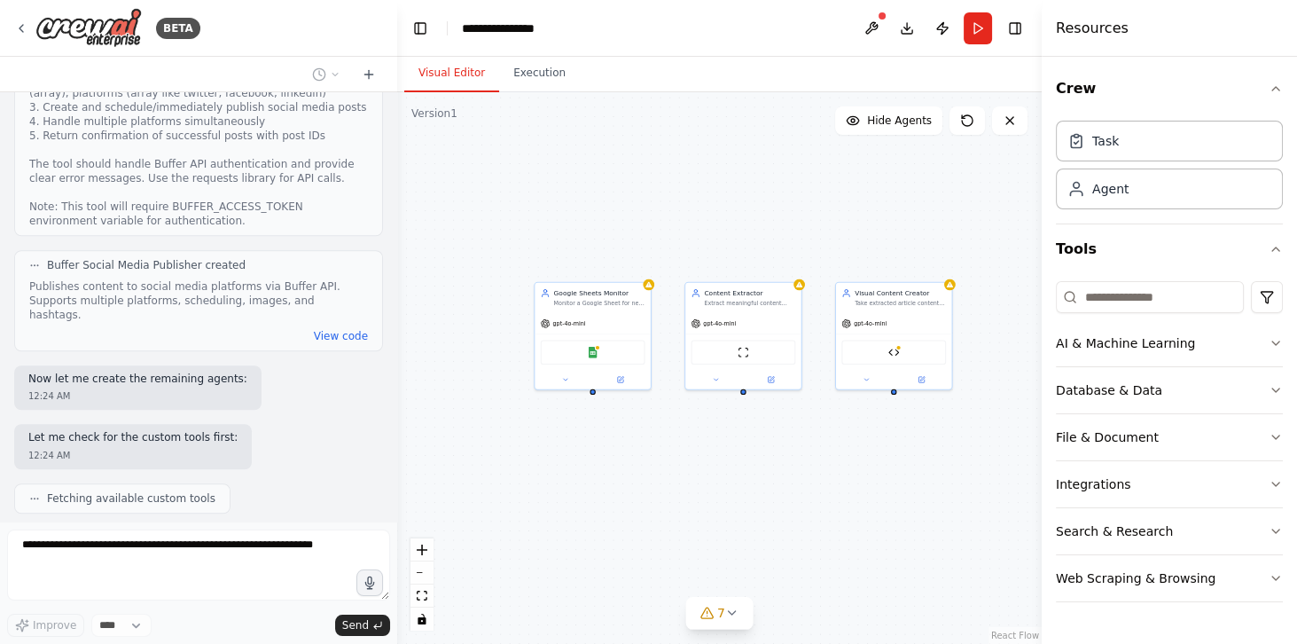
drag, startPoint x: 803, startPoint y: 522, endPoint x: 745, endPoint y: 465, distance: 82.1
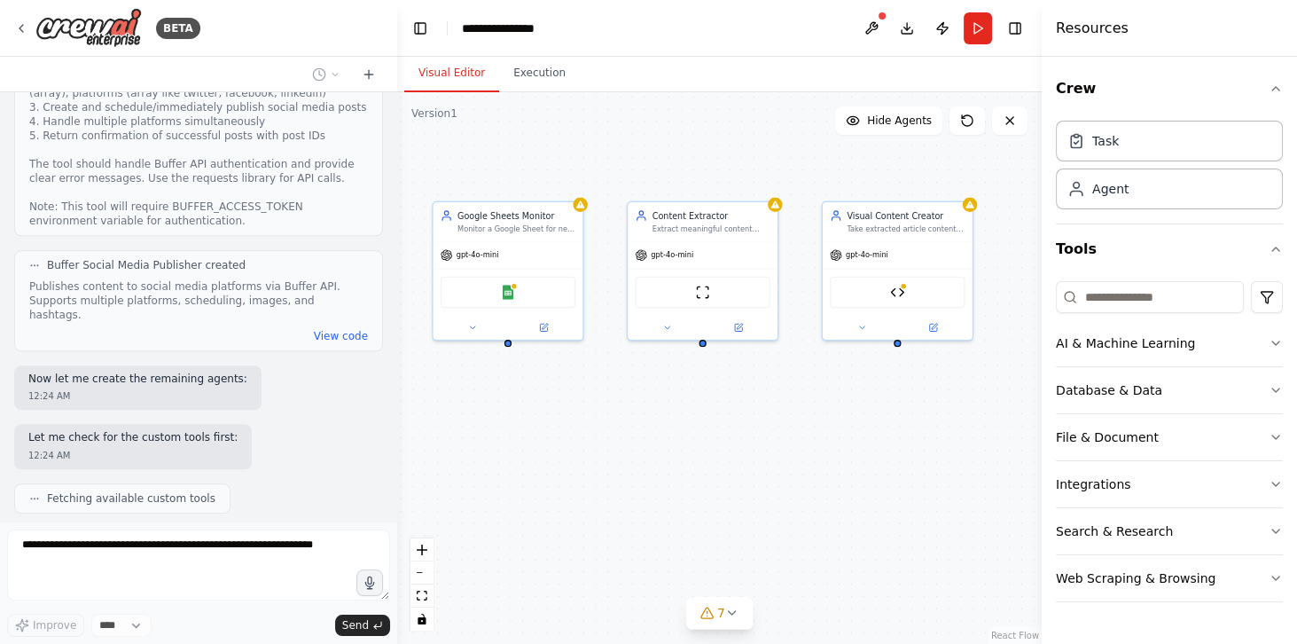
scroll to position [2048, 0]
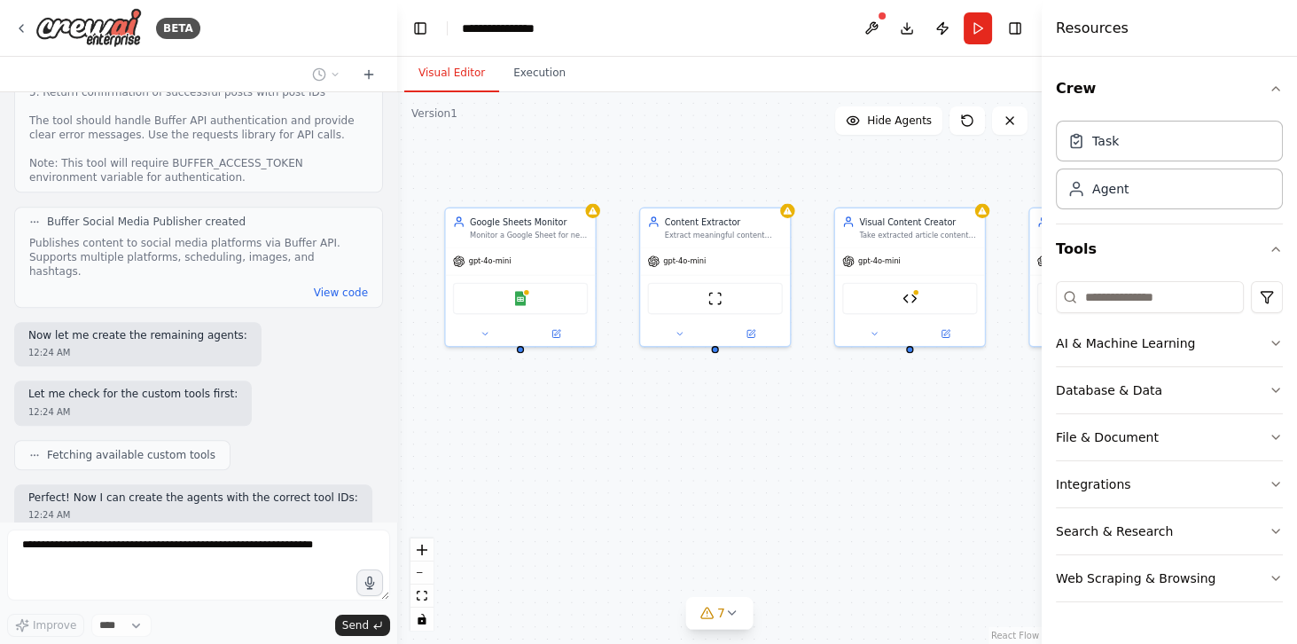
drag, startPoint x: 699, startPoint y: 448, endPoint x: 711, endPoint y: 454, distance: 13.9
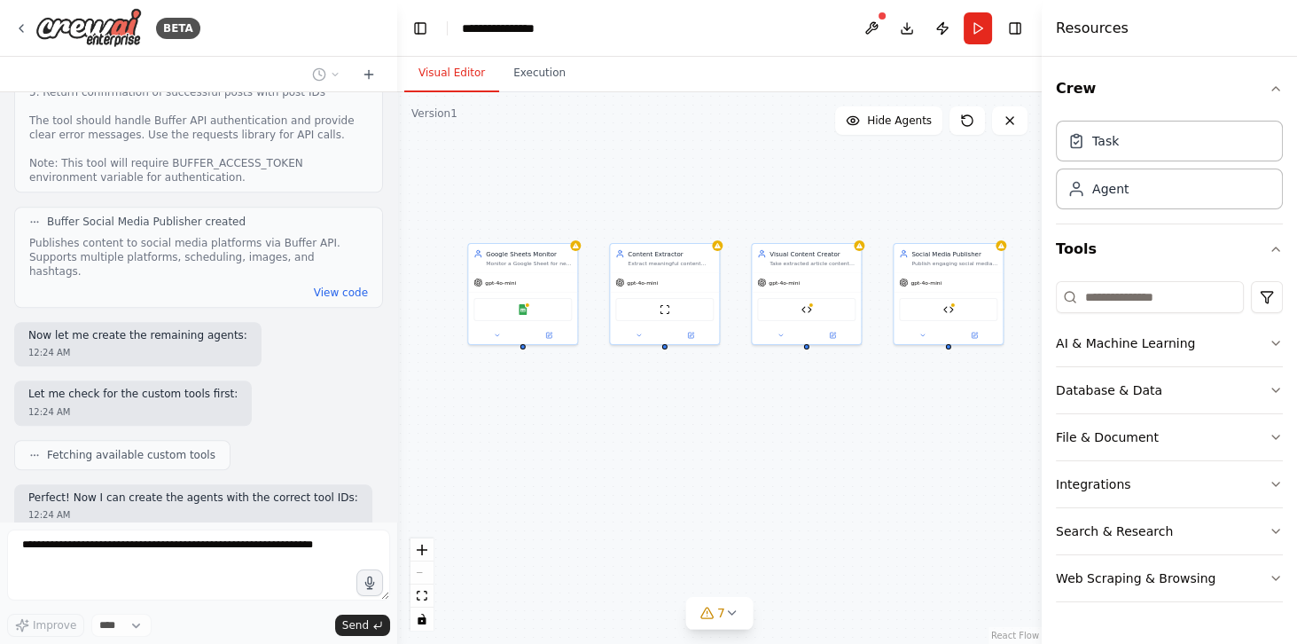
drag, startPoint x: 821, startPoint y: 483, endPoint x: 767, endPoint y: 448, distance: 64.7
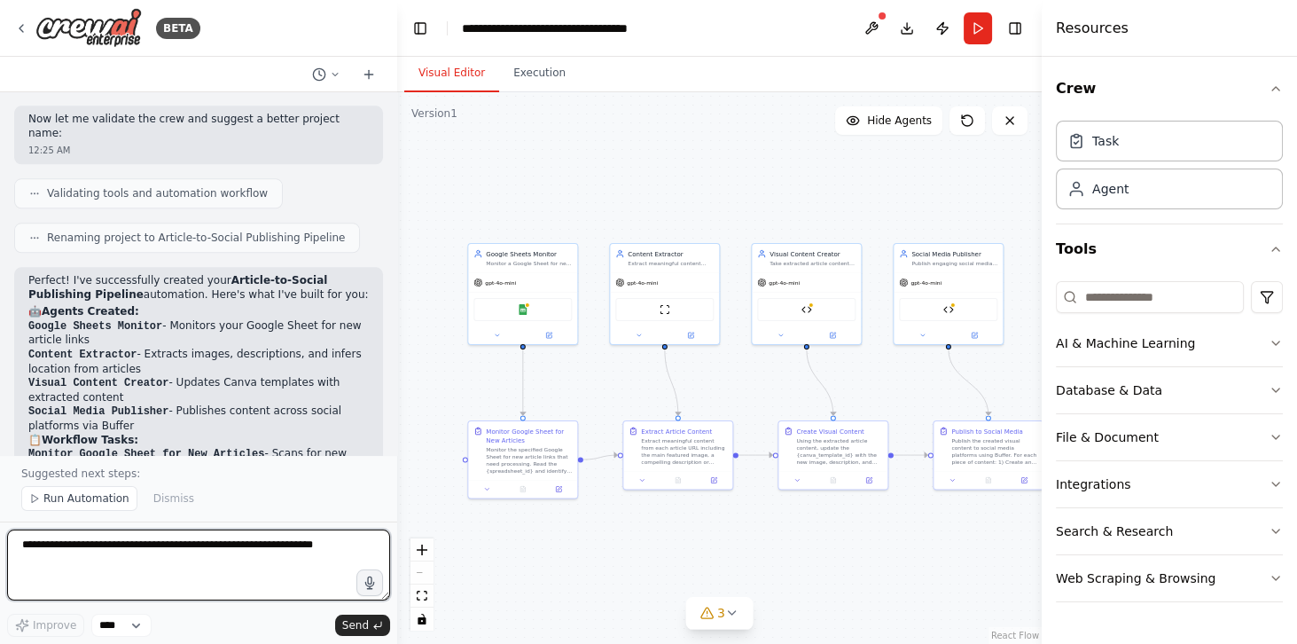
scroll to position [2735, 0]
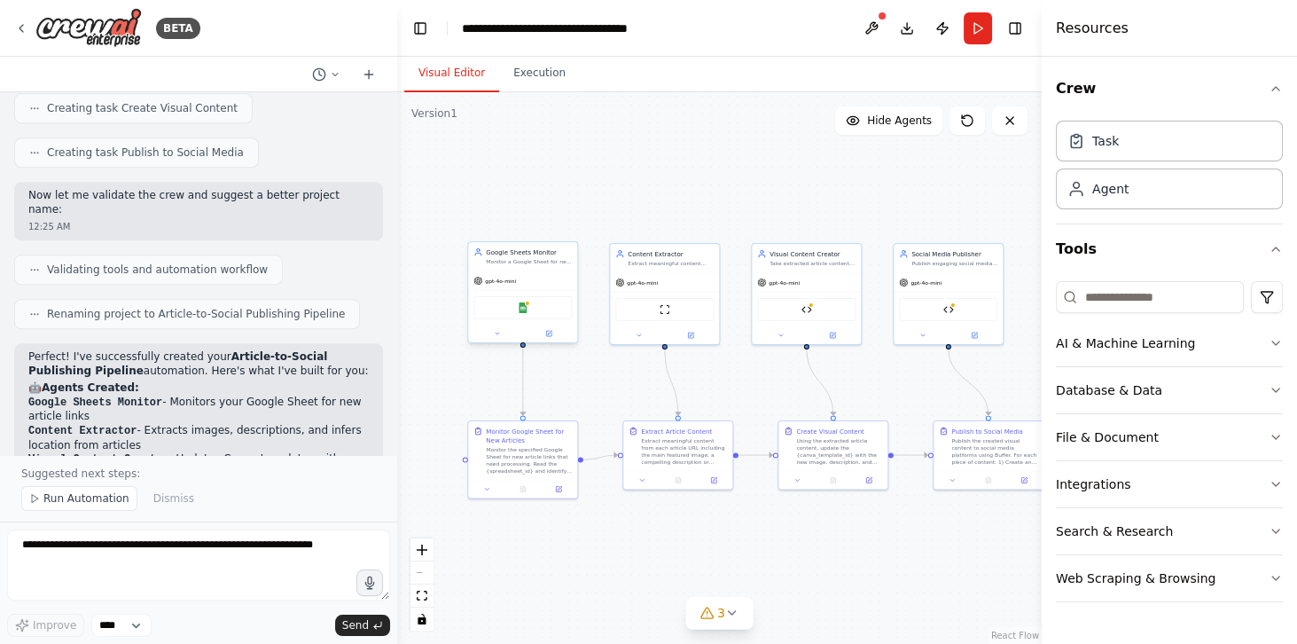
click at [515, 311] on div "Google Sheets" at bounding box center [523, 307] width 98 height 23
click at [525, 274] on div "gpt-4o-mini" at bounding box center [522, 281] width 109 height 20
click at [486, 335] on button at bounding box center [497, 333] width 51 height 11
click at [629, 435] on icon "button" at bounding box center [627, 437] width 7 height 7
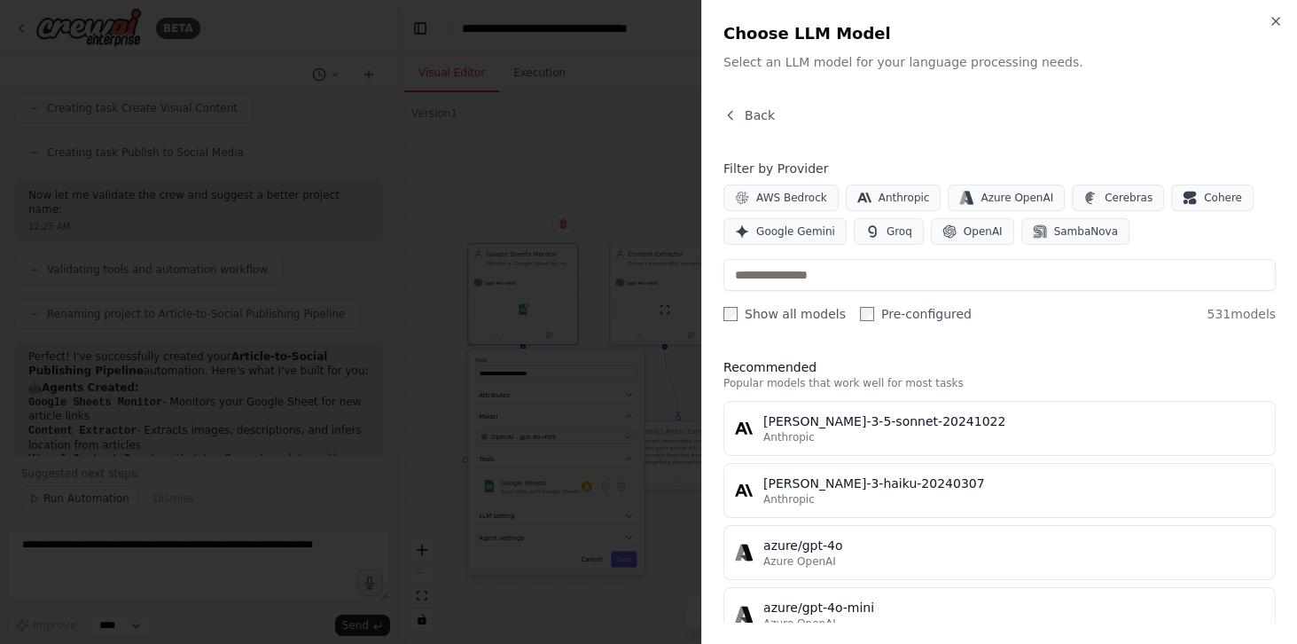
click at [424, 342] on div at bounding box center [648, 322] width 1297 height 644
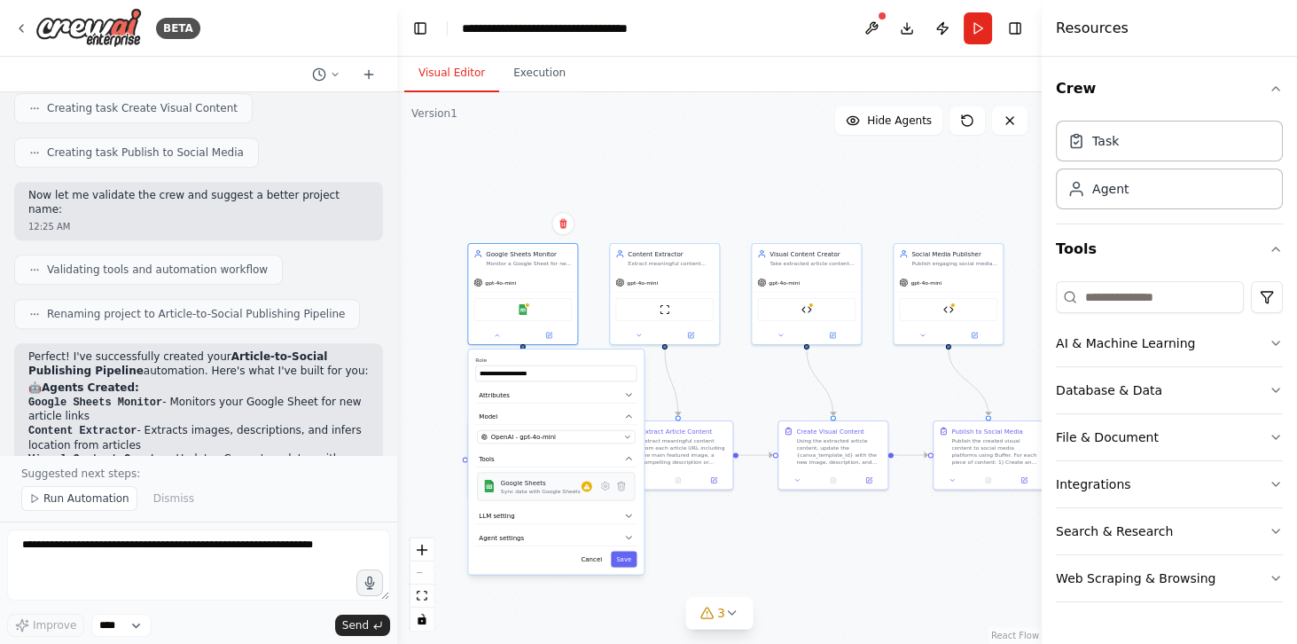
click at [587, 491] on div "Google Sheets Sync data with Google Sheets" at bounding box center [546, 486] width 91 height 17
click at [584, 485] on icon at bounding box center [587, 486] width 7 height 7
click at [1206, 482] on button "Integrations" at bounding box center [1169, 484] width 227 height 46
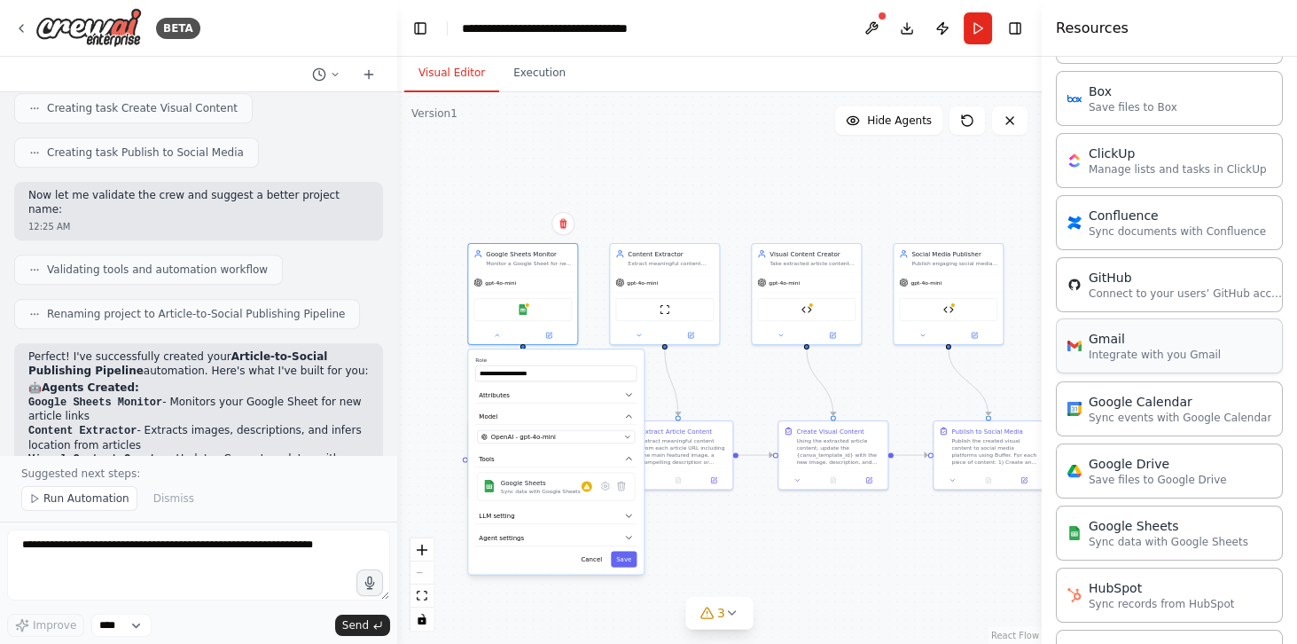
scroll to position [506, 0]
click at [1140, 533] on p "Sync data with Google Sheets" at bounding box center [1169, 540] width 160 height 14
click at [1126, 535] on p "Sync data with Google Sheets" at bounding box center [1169, 540] width 160 height 14
click at [1108, 520] on div "Google Sheets" at bounding box center [1169, 524] width 160 height 18
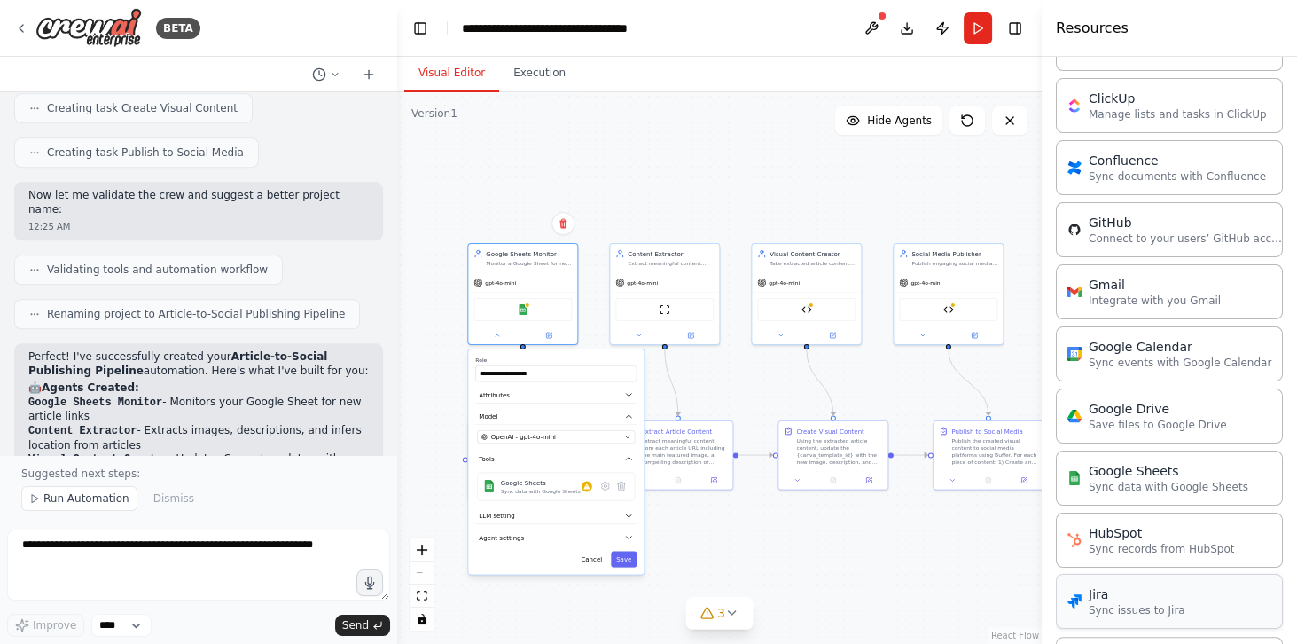
scroll to position [557, 0]
click at [1116, 482] on p "Sync data with Google Sheets" at bounding box center [1169, 489] width 160 height 14
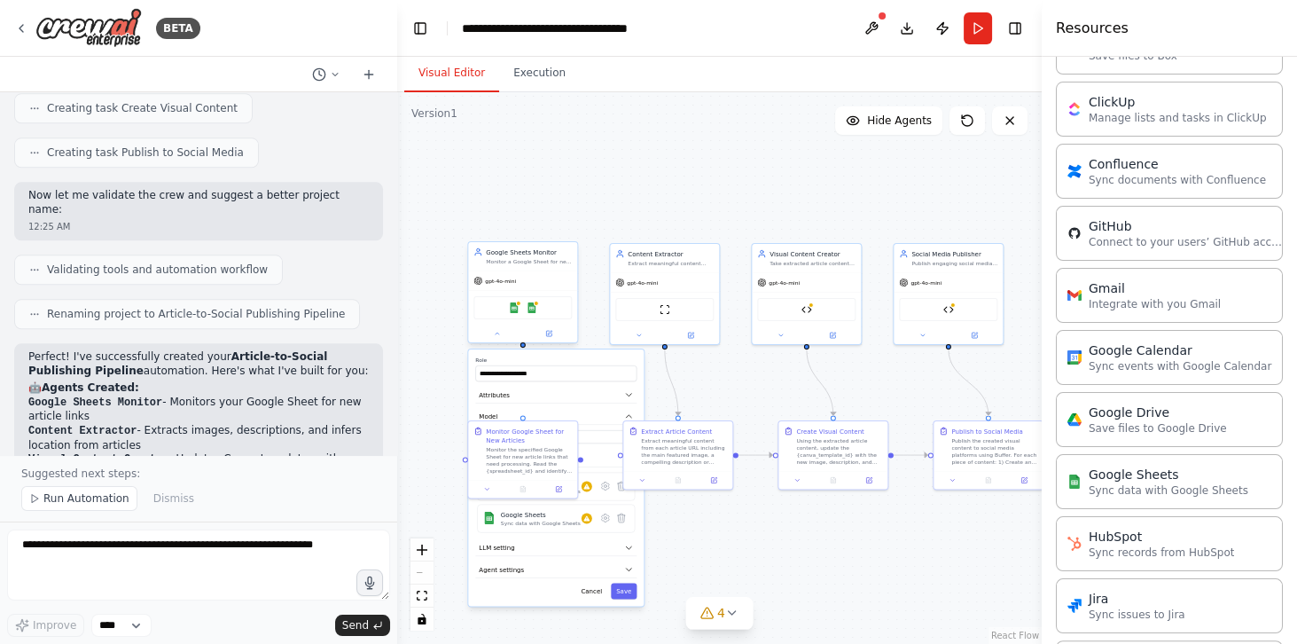
click at [524, 311] on div "Google Sheets Google Sheets" at bounding box center [523, 307] width 98 height 23
click at [534, 302] on div at bounding box center [536, 303] width 5 height 5
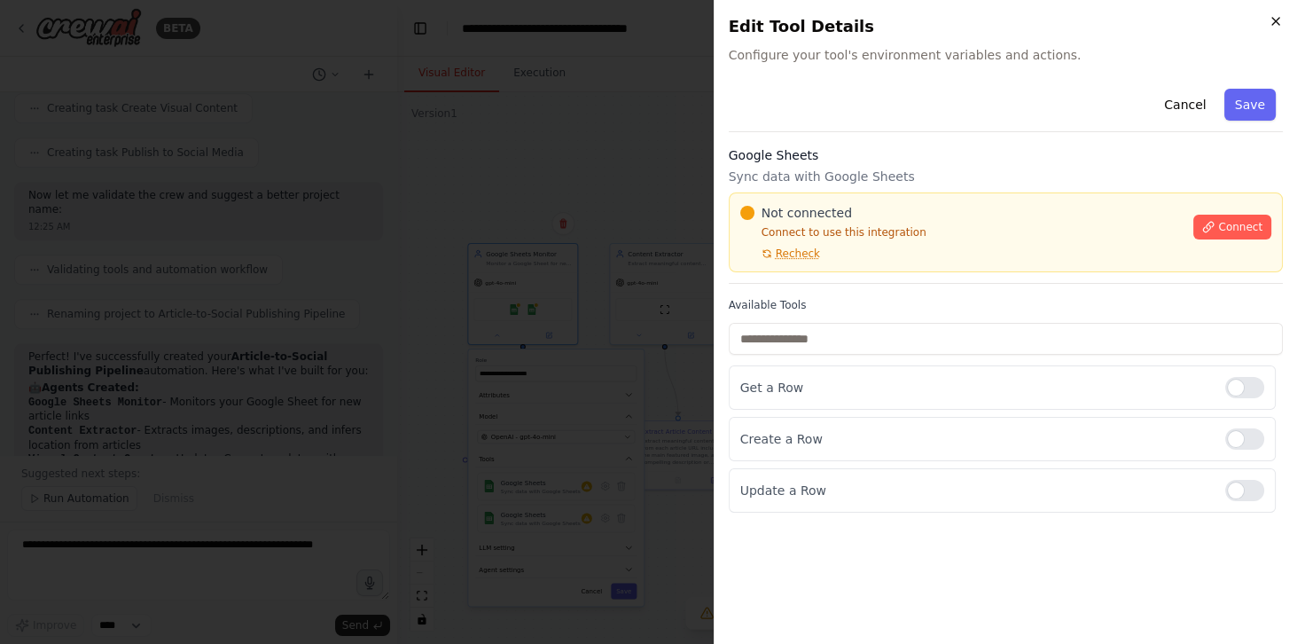
click at [1275, 20] on icon "button" at bounding box center [1276, 21] width 7 height 7
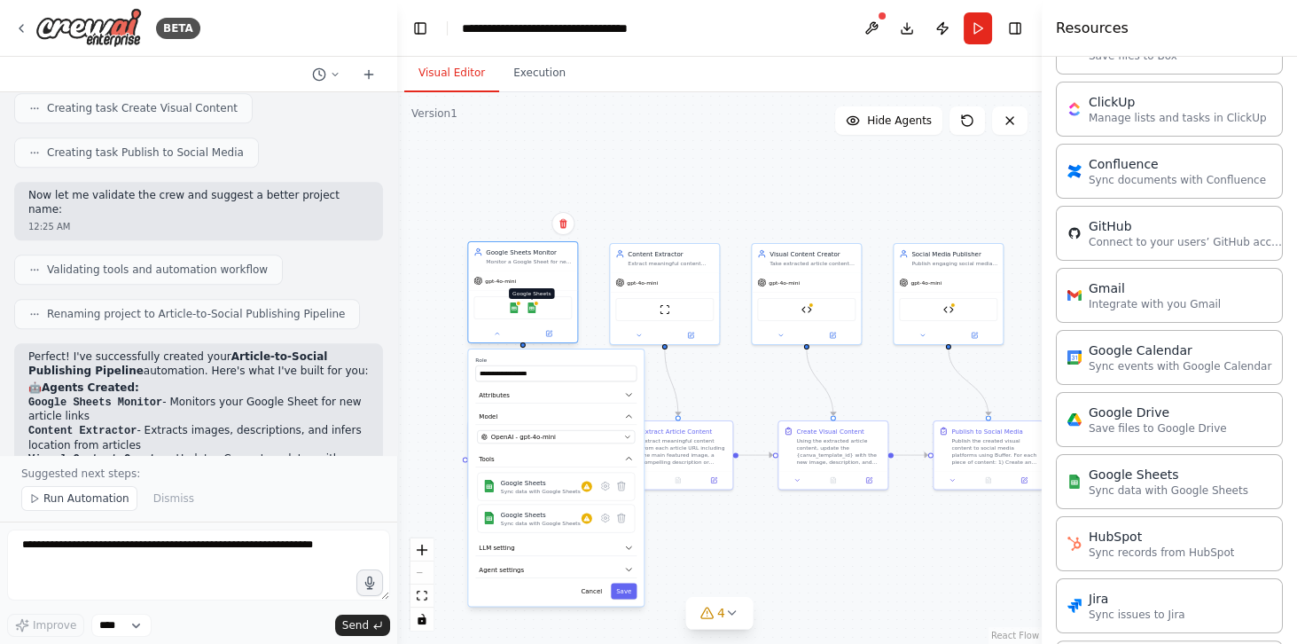
click at [532, 312] on img at bounding box center [532, 307] width 11 height 11
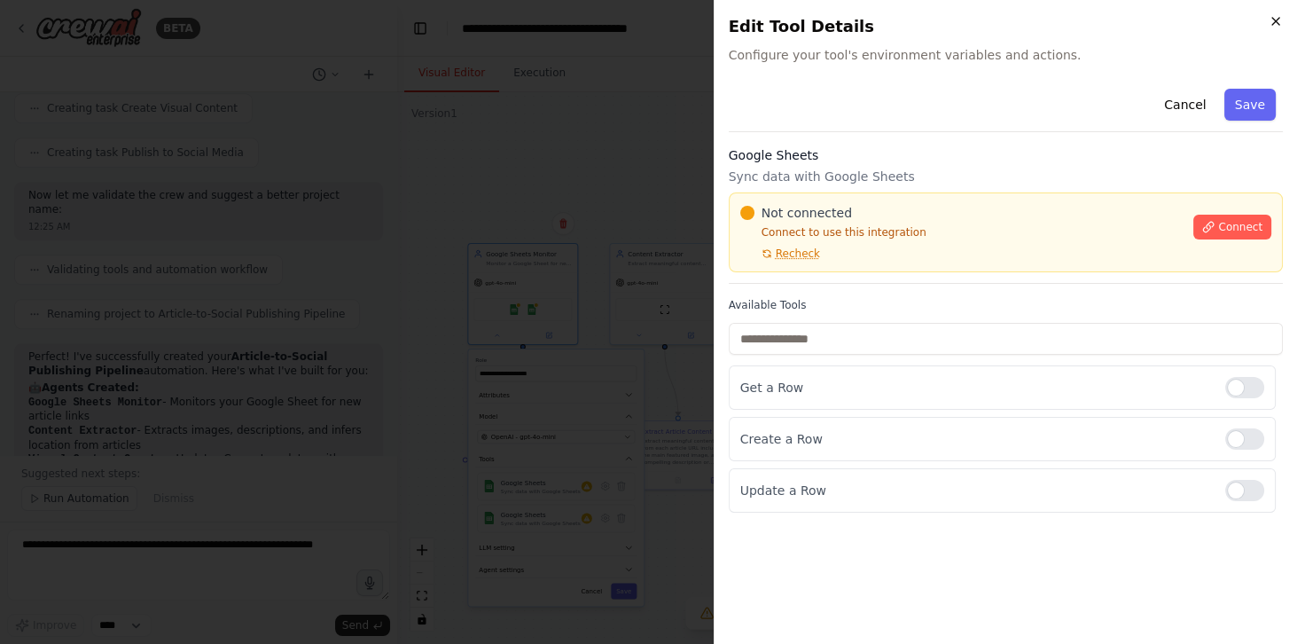
click at [1273, 23] on icon "button" at bounding box center [1276, 21] width 7 height 7
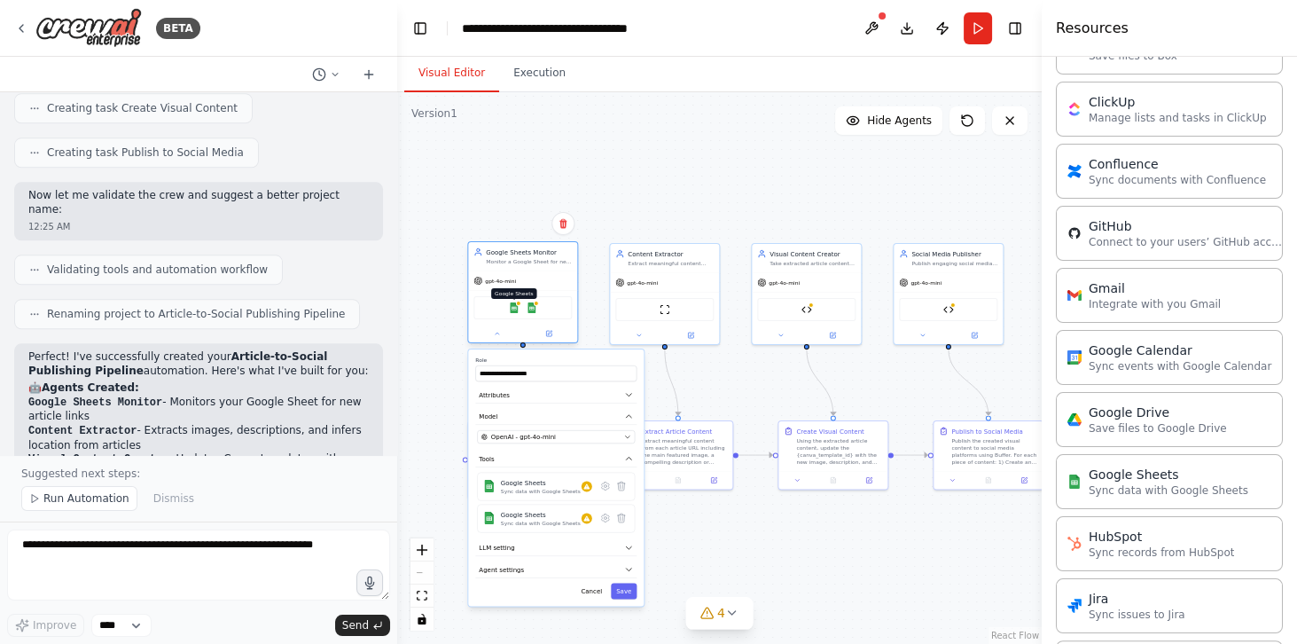
click at [515, 309] on img at bounding box center [514, 307] width 11 height 11
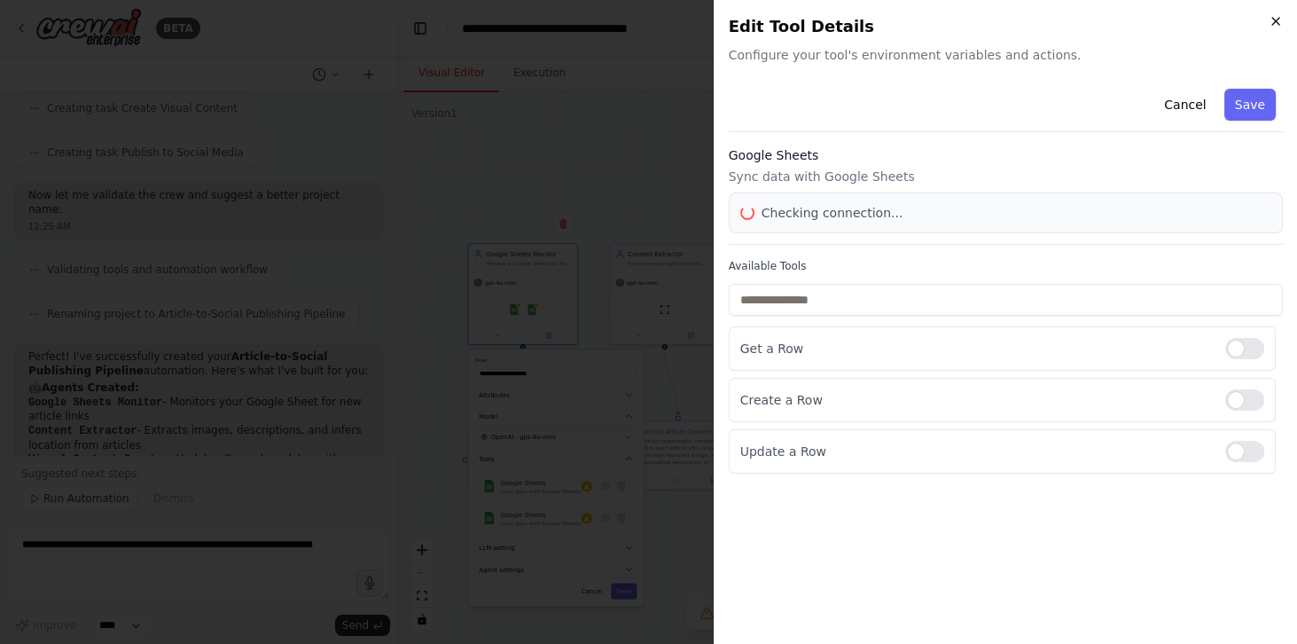
click at [1273, 21] on icon "button" at bounding box center [1276, 21] width 14 height 14
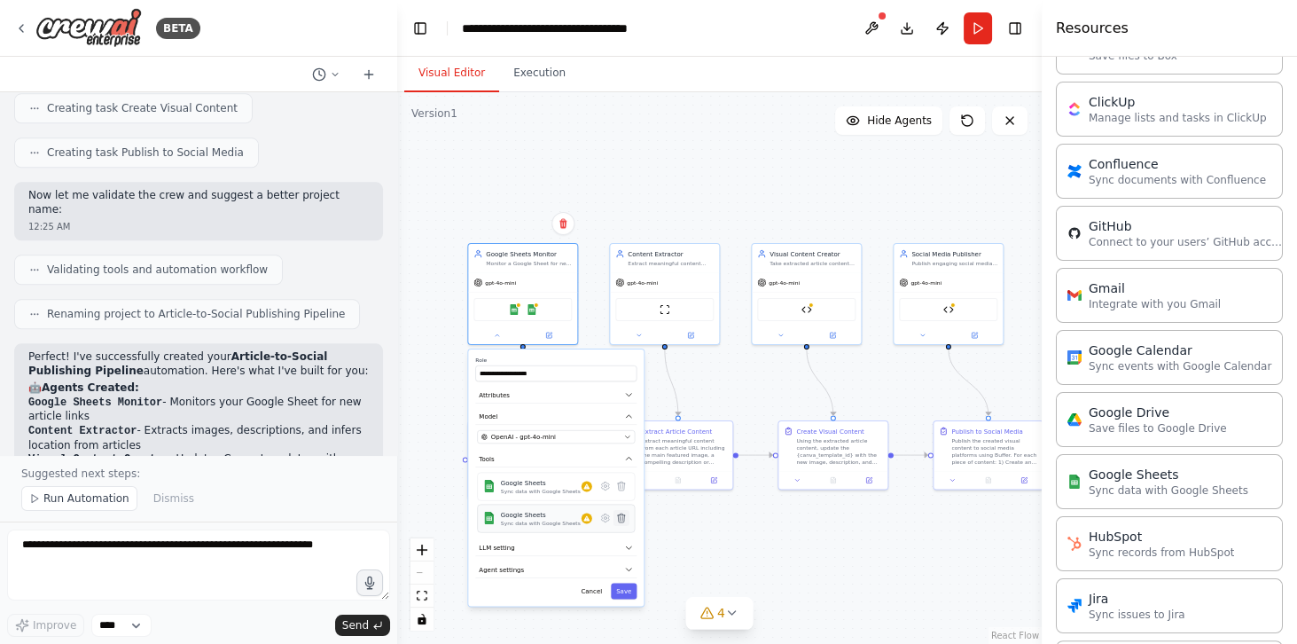
click at [619, 520] on icon at bounding box center [621, 518] width 11 height 11
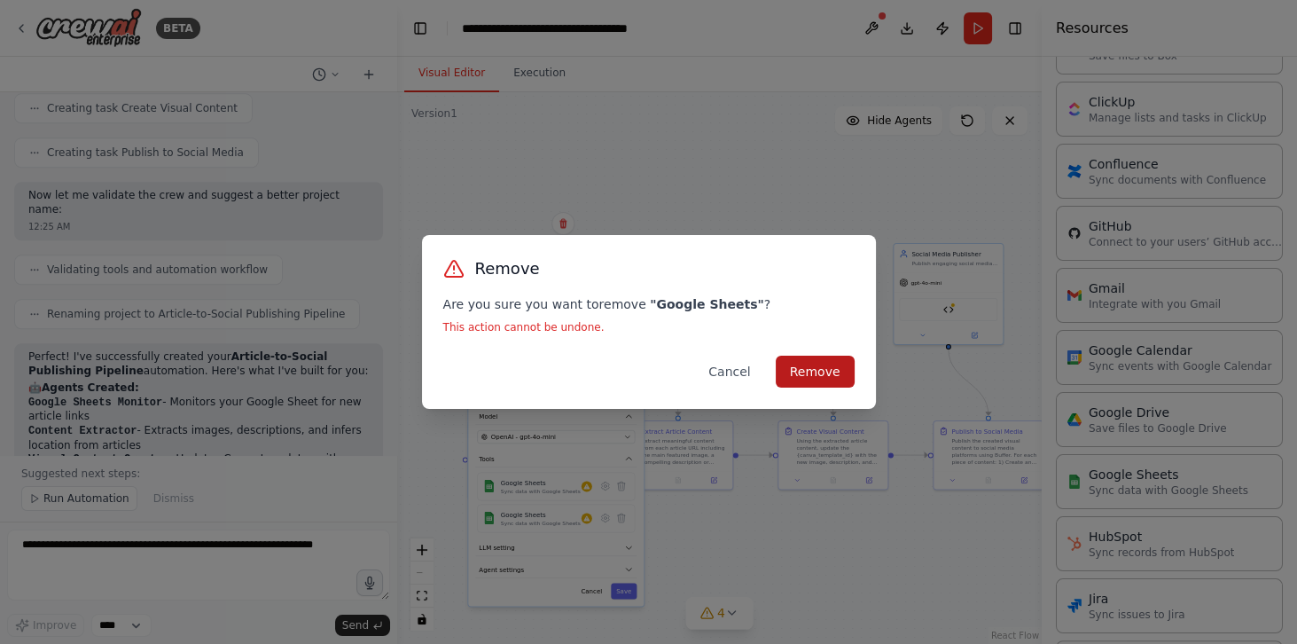
click at [830, 363] on button "Remove" at bounding box center [815, 372] width 79 height 32
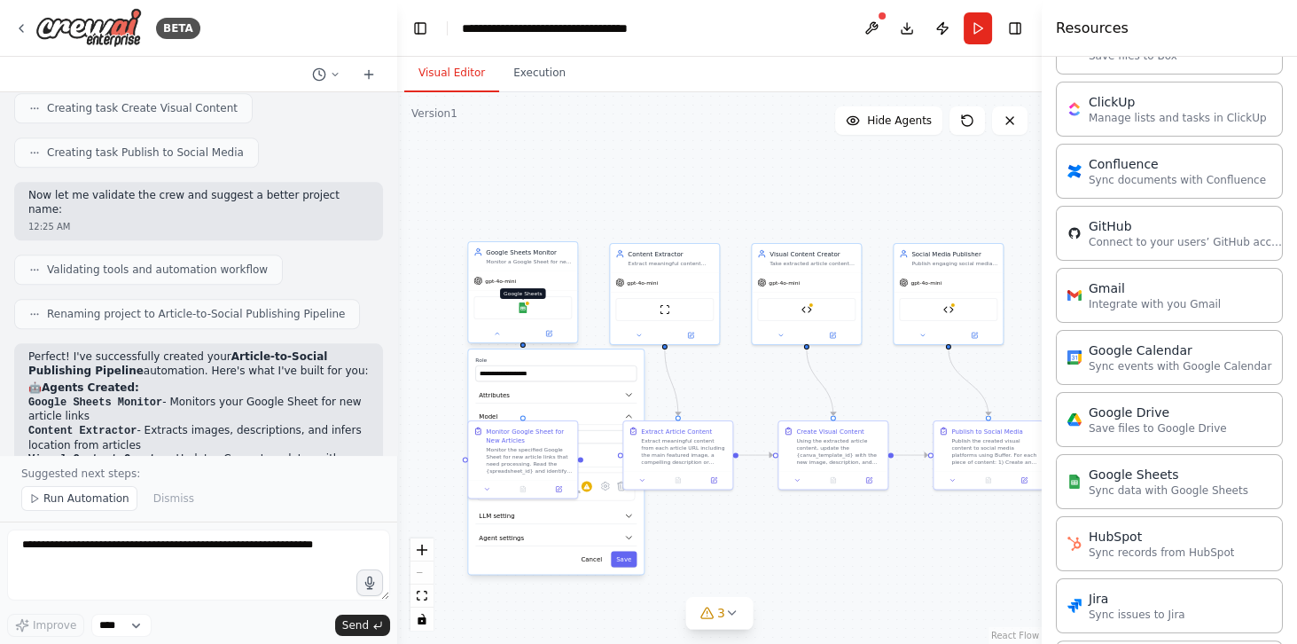
click at [523, 309] on img at bounding box center [523, 307] width 11 height 11
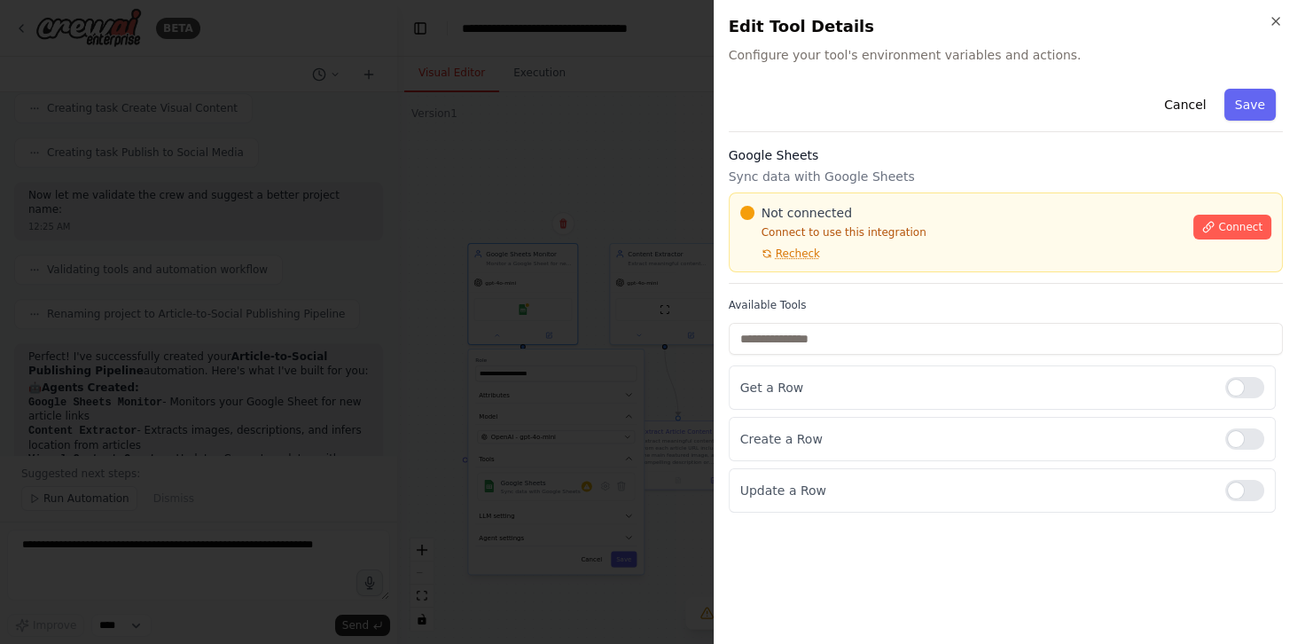
click at [1231, 239] on div "Not connected Connect to use this integration Recheck Connect" at bounding box center [1005, 232] width 531 height 57
click at [1231, 236] on button "Connect" at bounding box center [1233, 227] width 78 height 25
click at [871, 178] on p "Sync data with Google Sheets" at bounding box center [1006, 177] width 554 height 18
click at [798, 267] on div "Not connected Connect to use this integration Recheck Connect" at bounding box center [1006, 232] width 554 height 80
click at [529, 262] on div at bounding box center [648, 322] width 1297 height 644
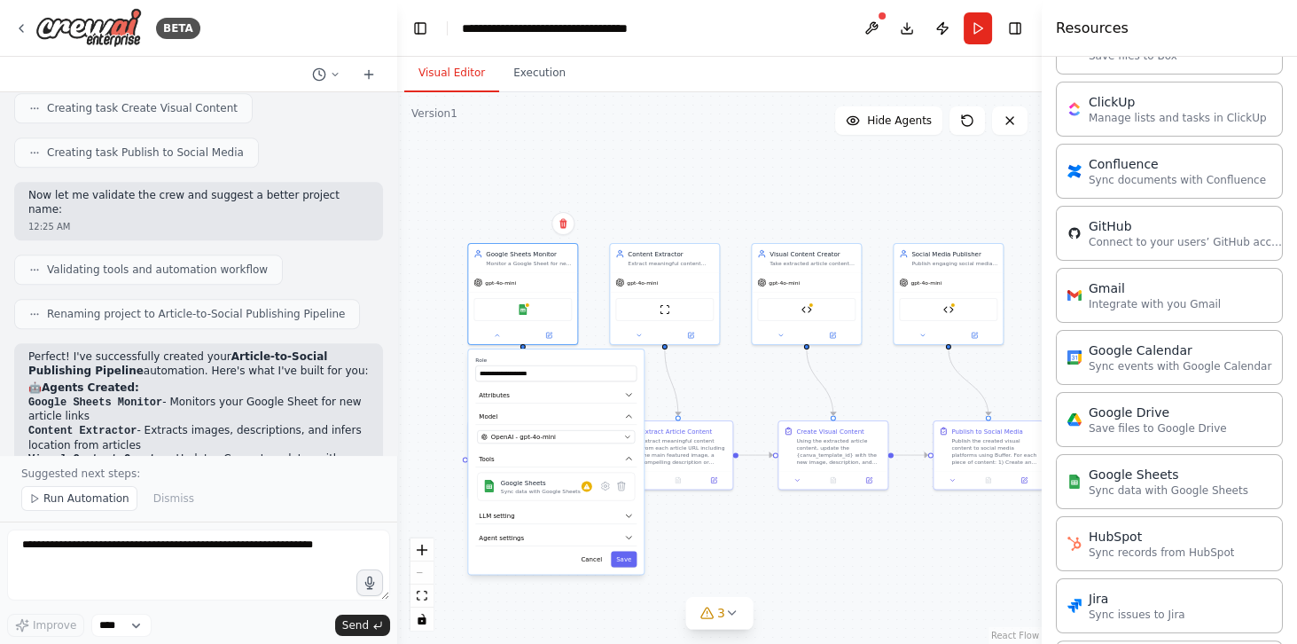
click at [748, 398] on div ".deletable-edge-delete-btn { width: 20px; height: 20px; border: 0px solid #ffff…" at bounding box center [719, 368] width 645 height 552
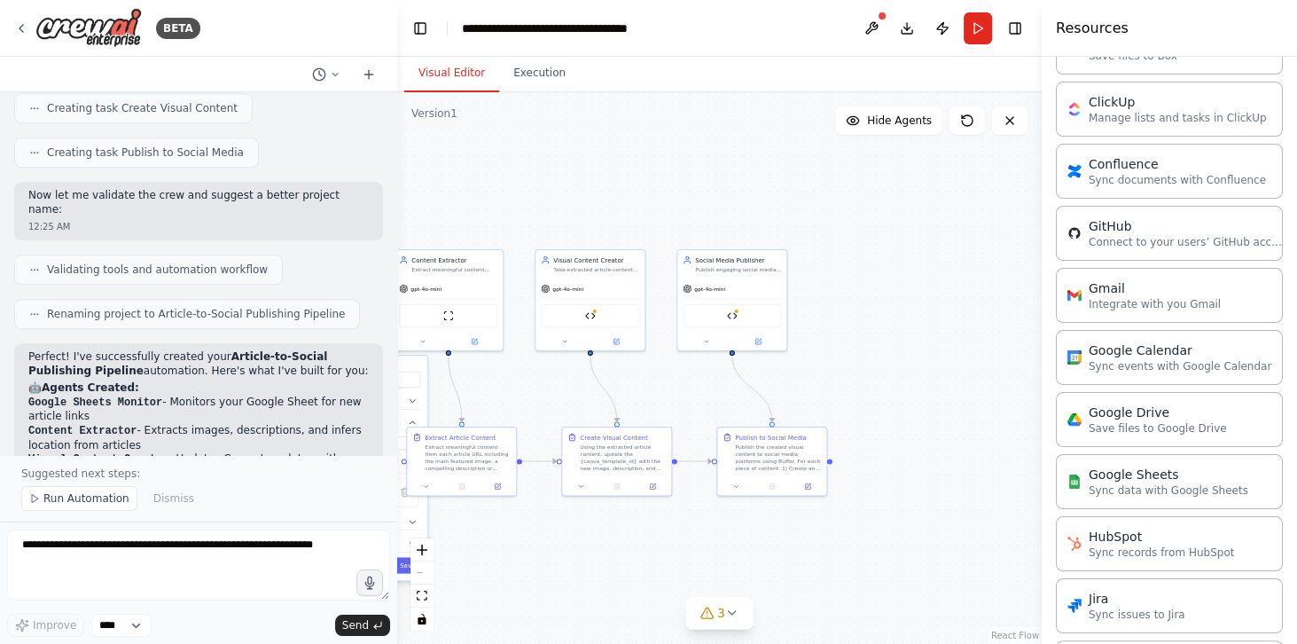
drag, startPoint x: 821, startPoint y: 541, endPoint x: 605, endPoint y: 547, distance: 216.5
click at [631, 533] on div ".deletable-edge-delete-btn { width: 20px; height: 20px; border: 0px solid #ffff…" at bounding box center [719, 368] width 645 height 552
click at [777, 455] on div "Publish the created visual content to social media platforms using Buffer. For …" at bounding box center [778, 456] width 86 height 28
click at [727, 307] on div "Buffer Social Media Publisher" at bounding box center [732, 313] width 98 height 23
click at [733, 309] on img at bounding box center [732, 314] width 11 height 11
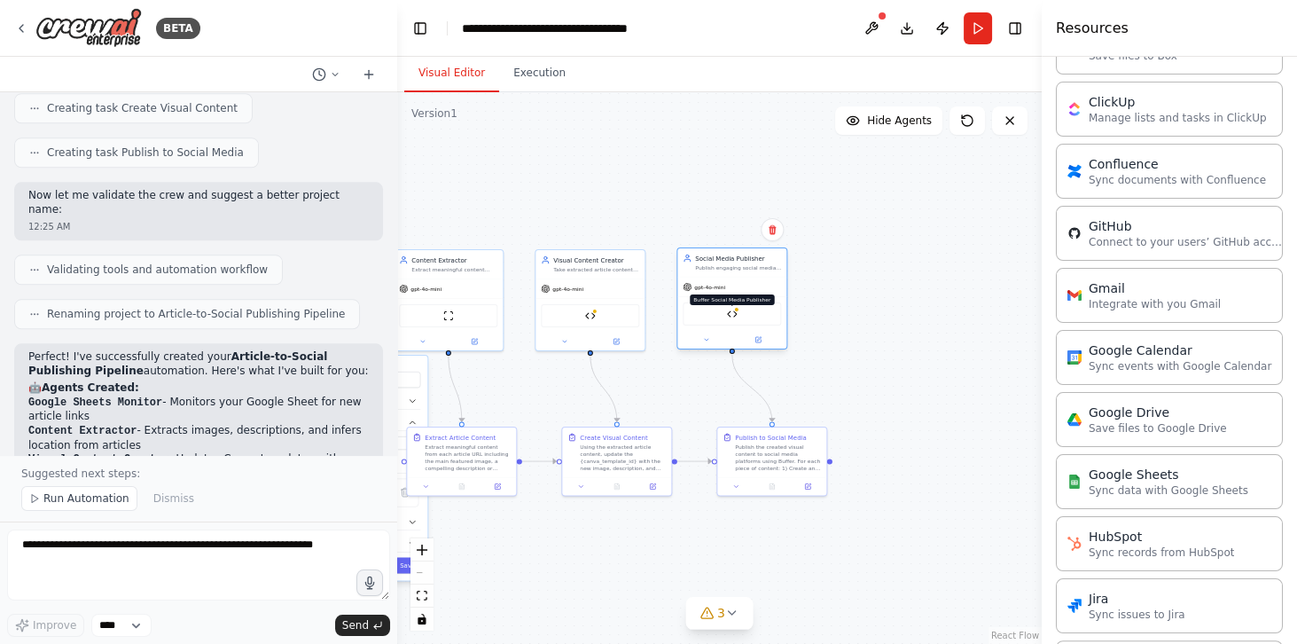
click at [732, 309] on img at bounding box center [732, 314] width 11 height 11
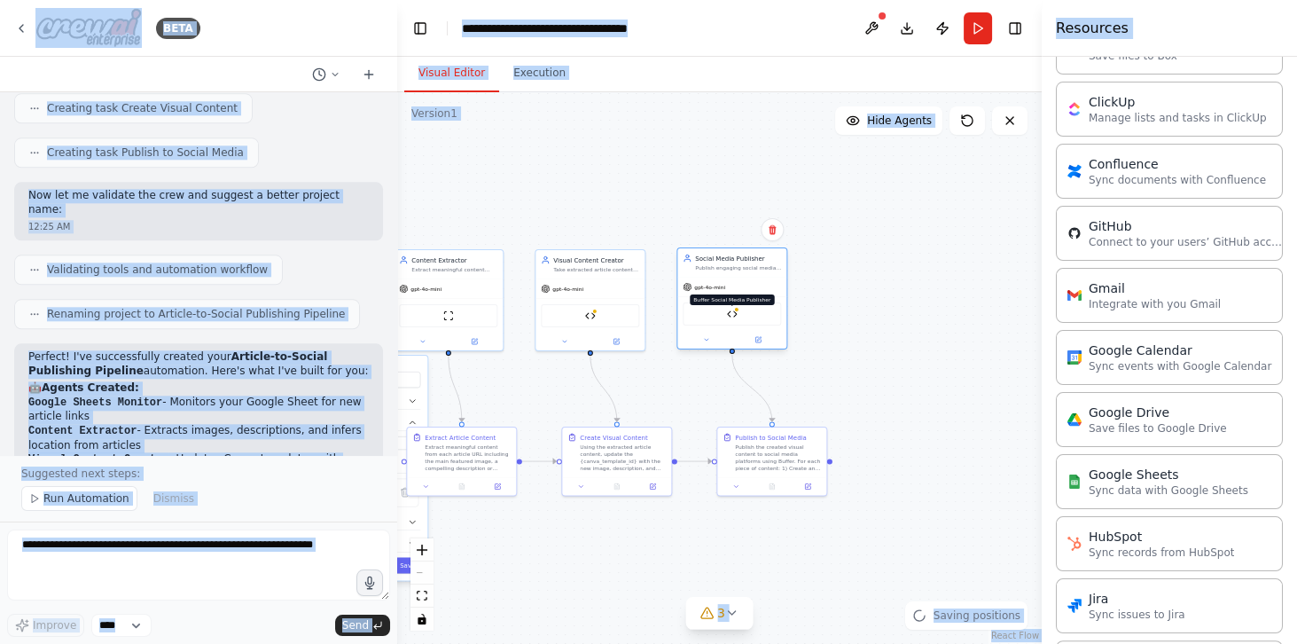
click at [732, 309] on img at bounding box center [732, 314] width 11 height 11
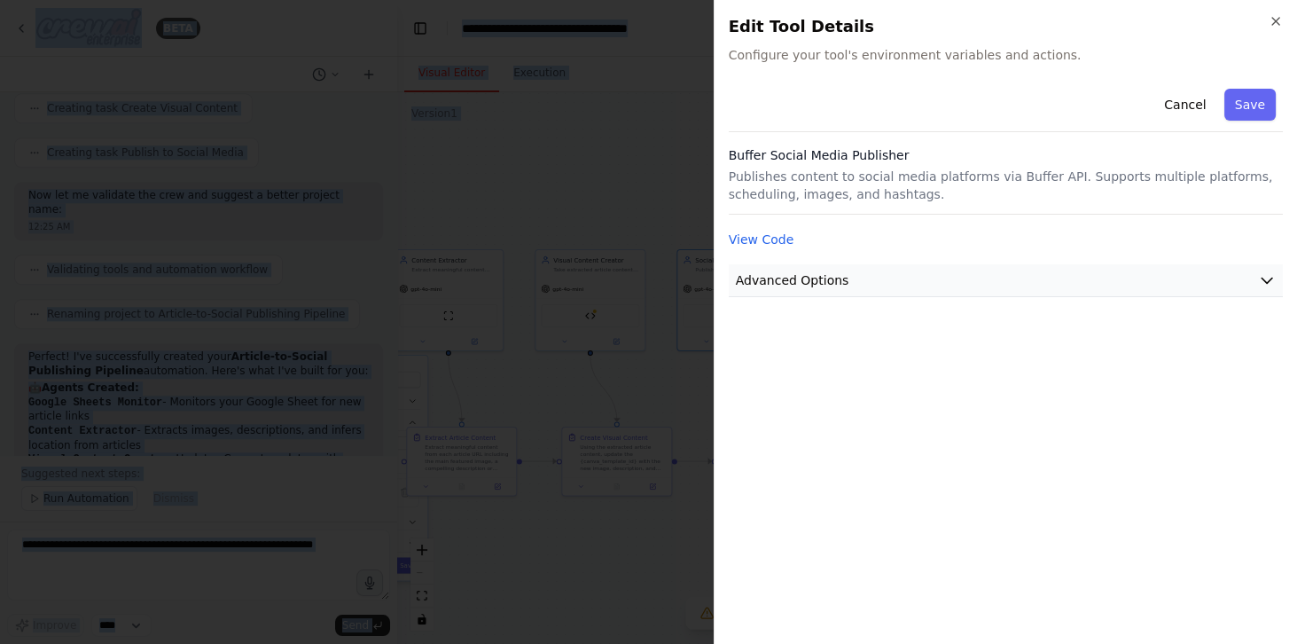
click at [797, 288] on button "Advanced Options" at bounding box center [1006, 280] width 554 height 33
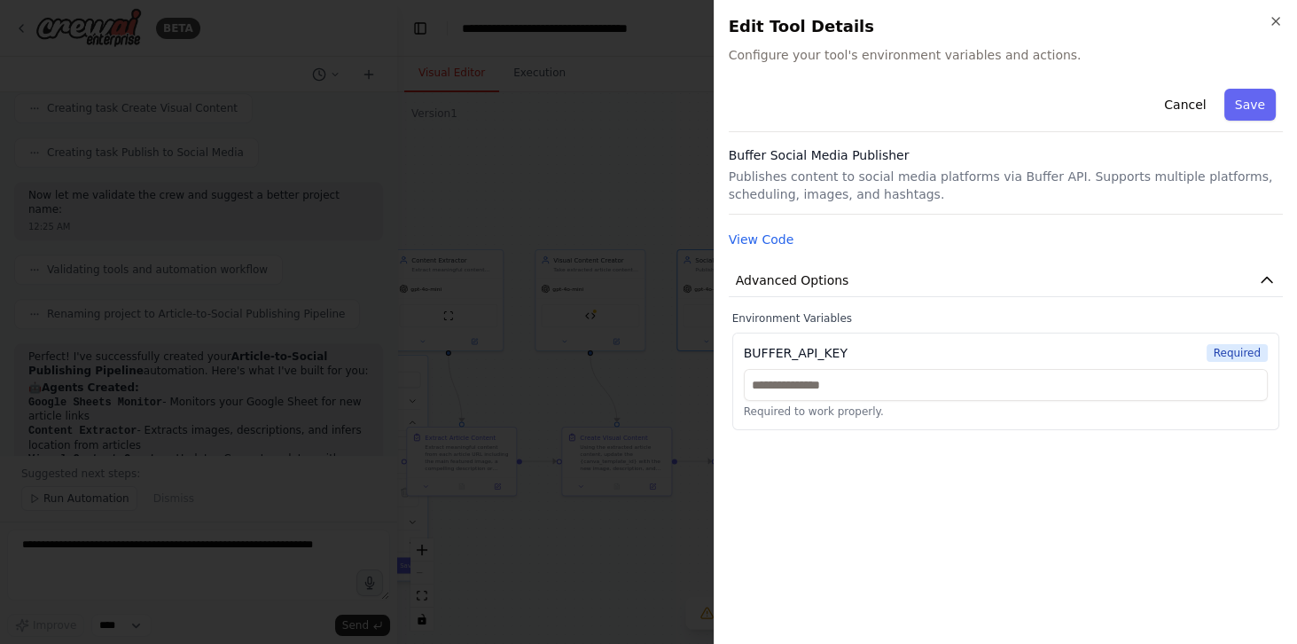
click at [606, 136] on div at bounding box center [648, 322] width 1297 height 644
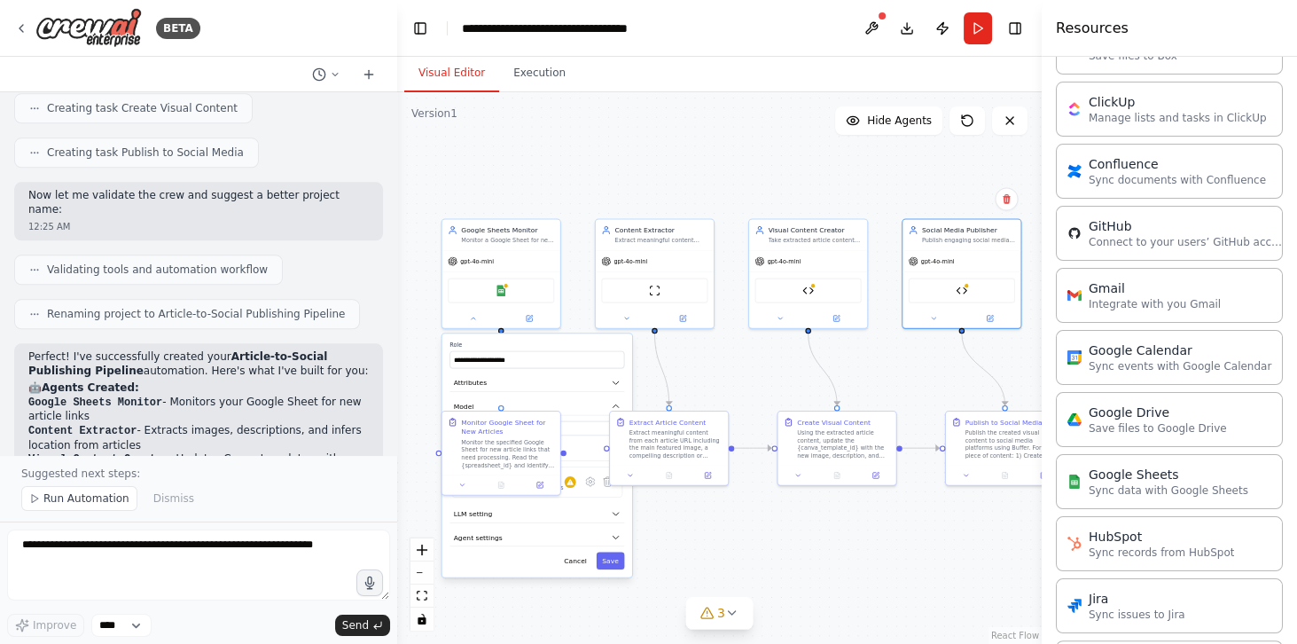
drag, startPoint x: 646, startPoint y: 385, endPoint x: 855, endPoint y: 340, distance: 213.2
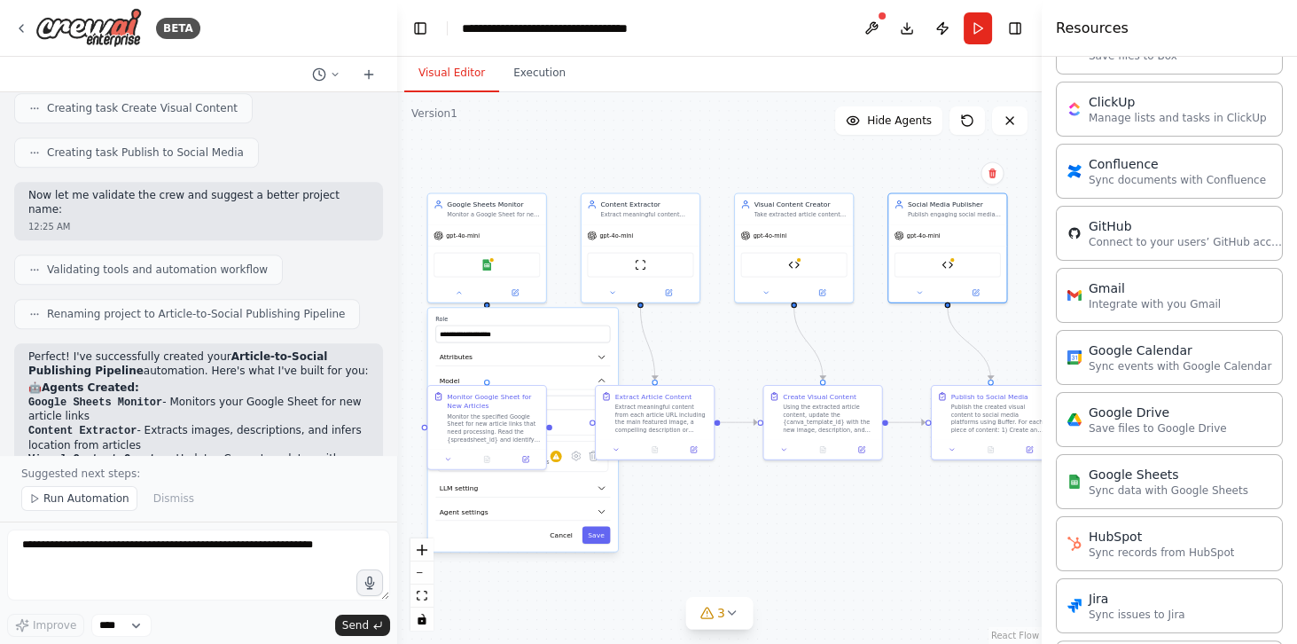
click at [768, 360] on div ".deletable-edge-delete-btn { width: 20px; height: 20px; border: 0px solid #ffff…" at bounding box center [719, 368] width 645 height 552
click at [725, 341] on div ".deletable-edge-delete-btn { width: 20px; height: 20px; border: 0px solid #ffff…" at bounding box center [719, 368] width 645 height 552
click at [68, 27] on img at bounding box center [88, 28] width 106 height 40
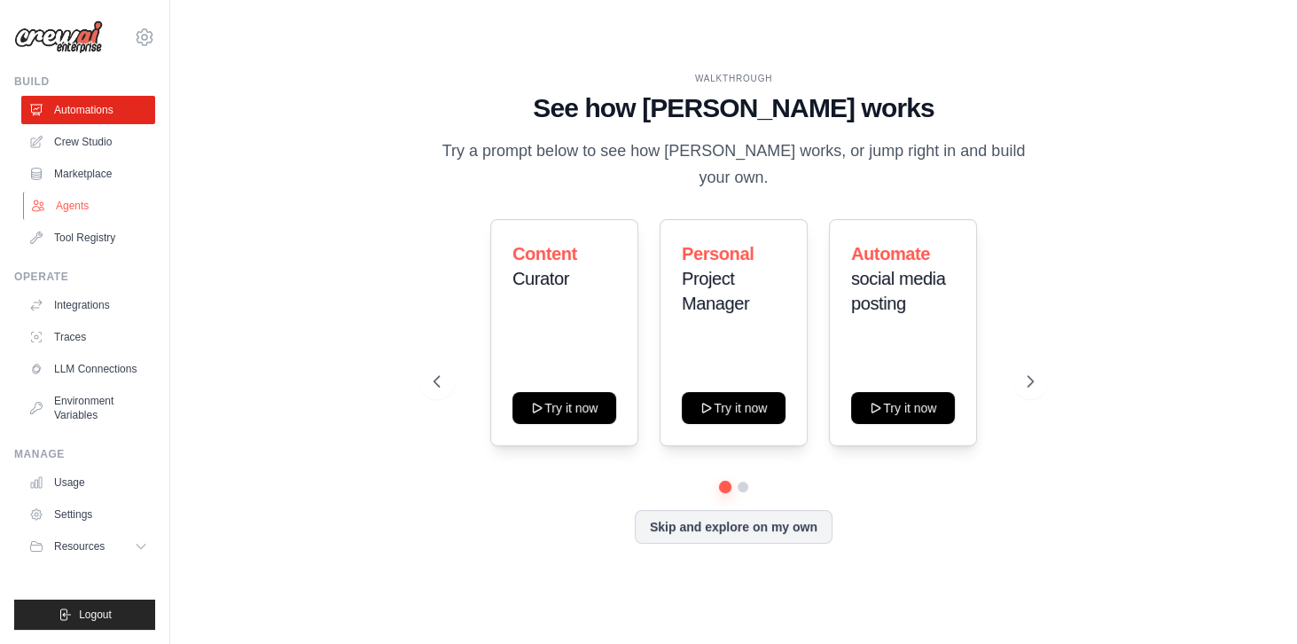
click at [73, 195] on link "Agents" at bounding box center [90, 206] width 134 height 28
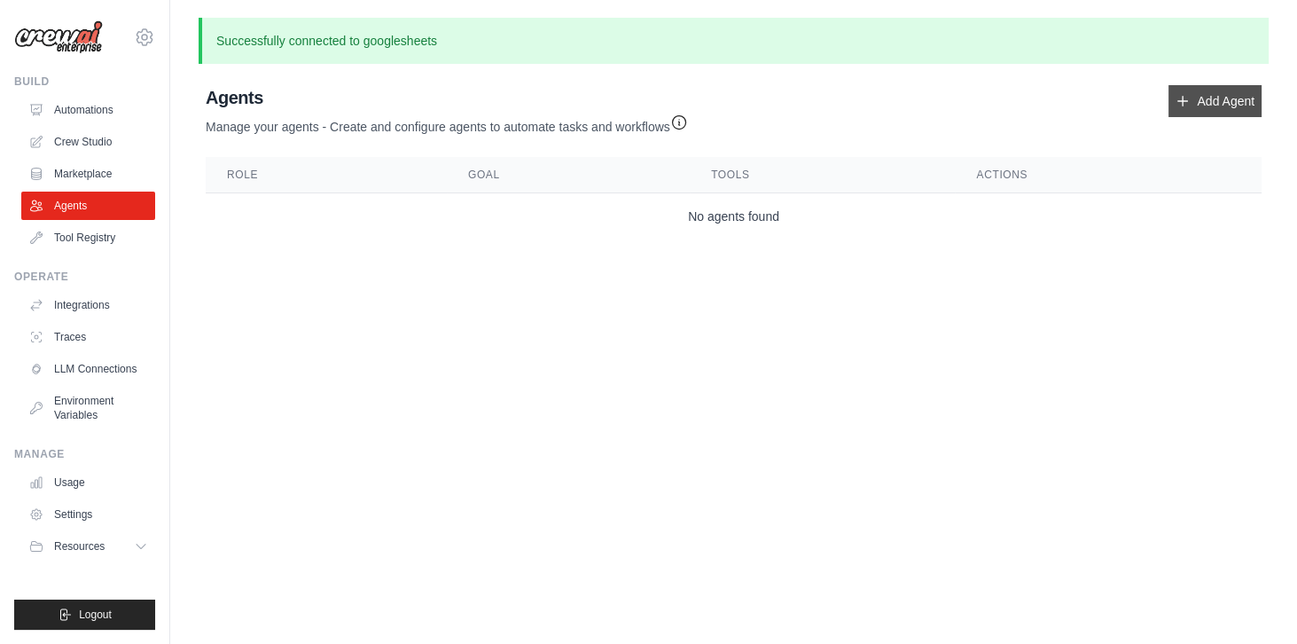
click at [1241, 85] on link "Add Agent" at bounding box center [1215, 101] width 93 height 32
click at [1226, 94] on link "Add Agent" at bounding box center [1215, 101] width 93 height 32
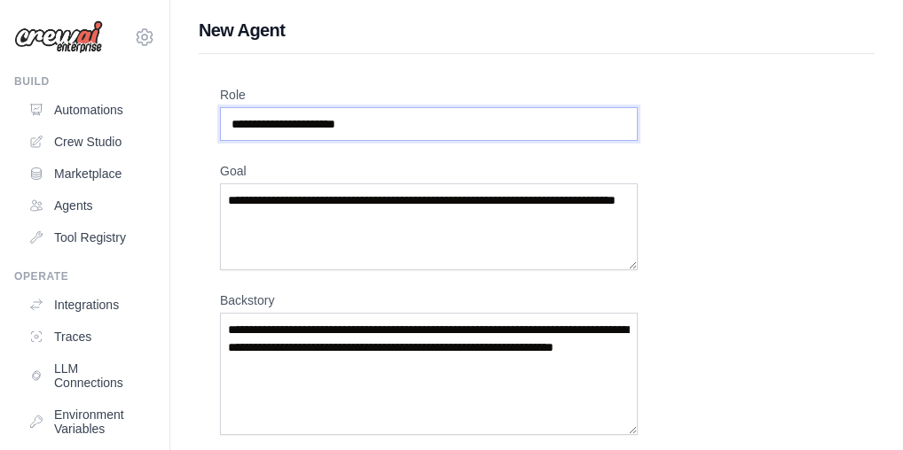
click at [374, 128] on input "Role" at bounding box center [429, 124] width 418 height 34
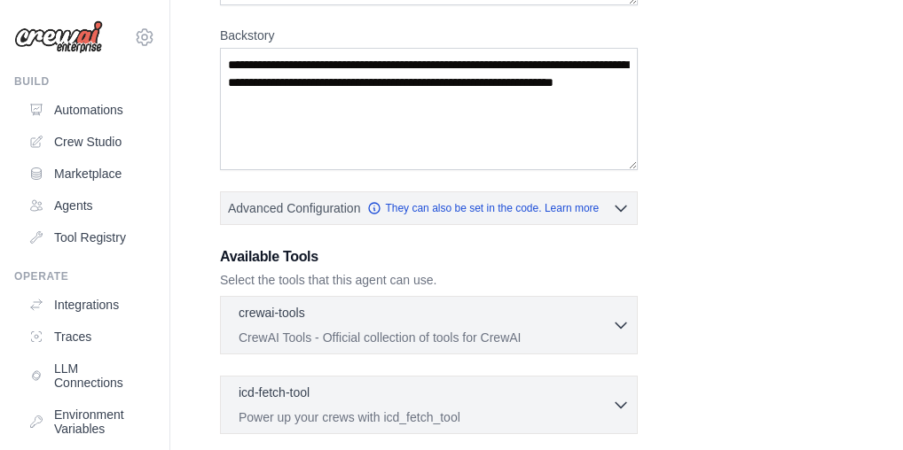
scroll to position [284, 0]
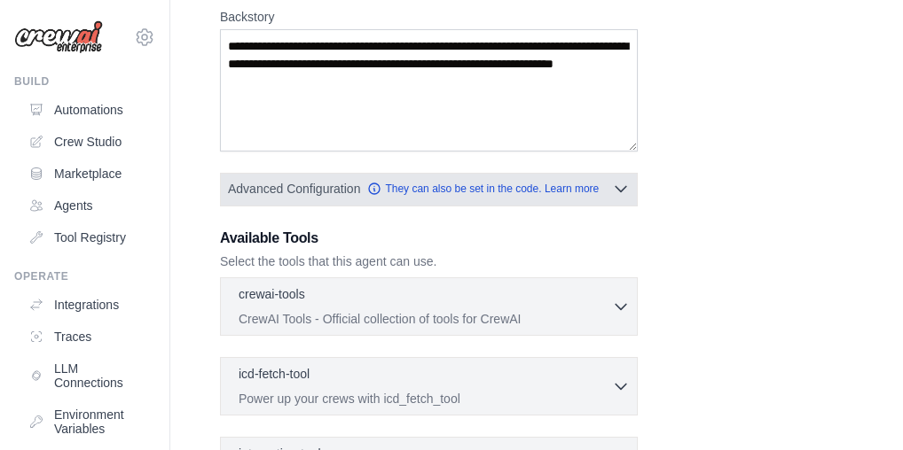
click at [625, 188] on icon "button" at bounding box center [621, 189] width 18 height 18
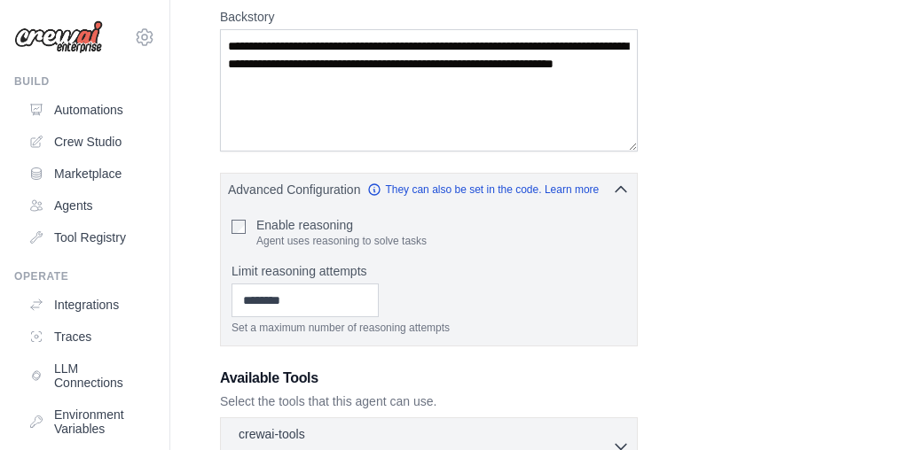
click at [651, 242] on div "Role Goal [GEOGRAPHIC_DATA] Advanced Configuration They can also be set in the …" at bounding box center [536, 265] width 633 height 926
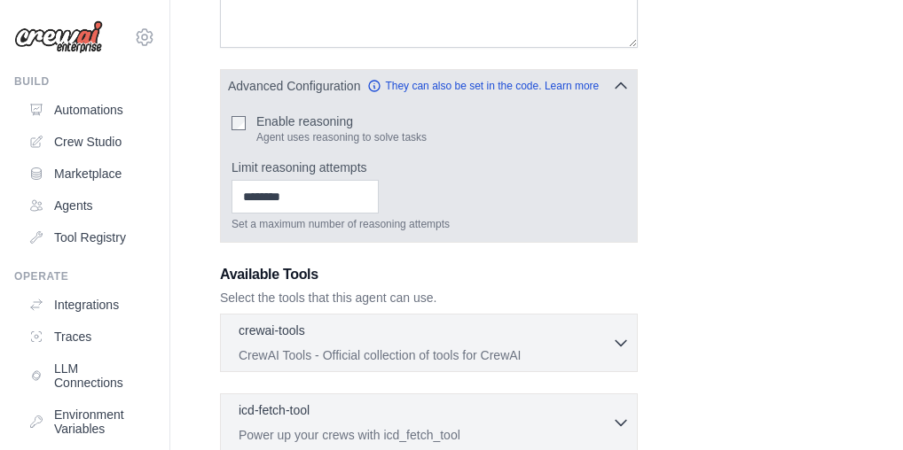
scroll to position [390, 0]
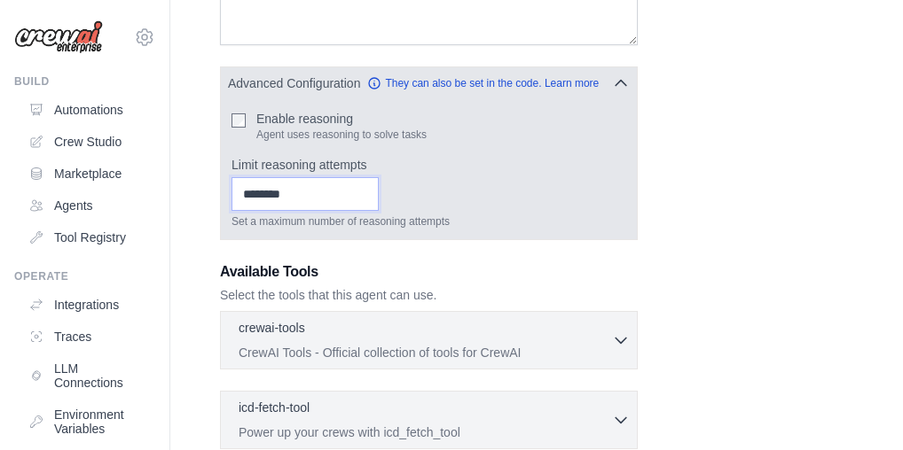
click at [299, 192] on input "Limit reasoning attempts" at bounding box center [304, 194] width 147 height 34
click at [379, 198] on input "*" at bounding box center [304, 194] width 147 height 34
click at [379, 188] on input "*" at bounding box center [304, 194] width 147 height 34
click at [379, 196] on input "*" at bounding box center [304, 194] width 147 height 34
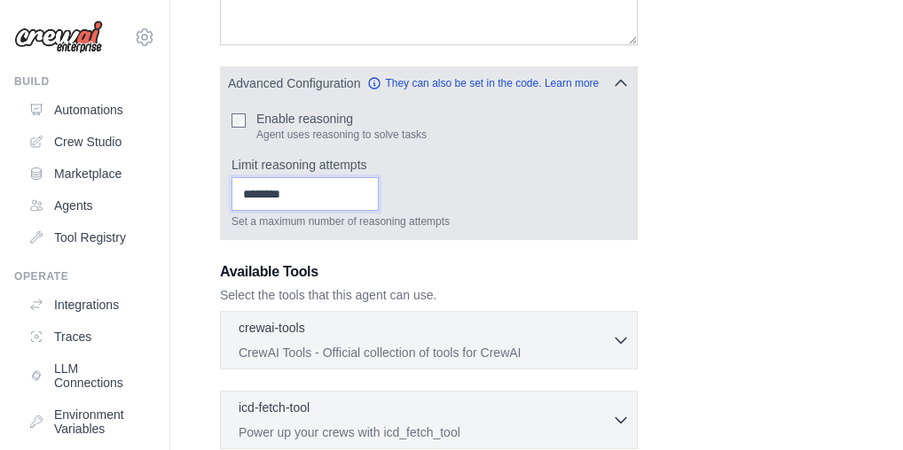
click at [379, 196] on input "*" at bounding box center [304, 194] width 147 height 34
click at [379, 197] on input "*" at bounding box center [304, 194] width 147 height 34
click at [379, 188] on input "*" at bounding box center [304, 194] width 147 height 34
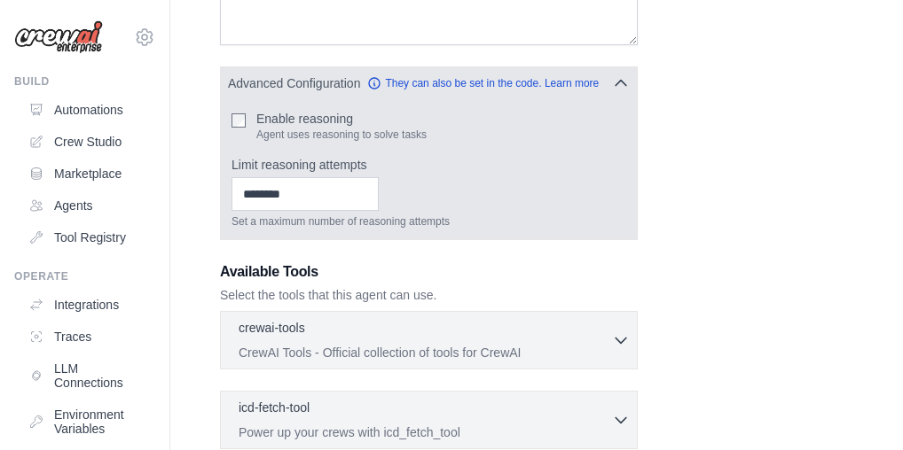
click at [227, 113] on div "Enable reasoning Agent uses reasoning to solve tasks Limit reasoning attempts *…" at bounding box center [429, 169] width 416 height 140
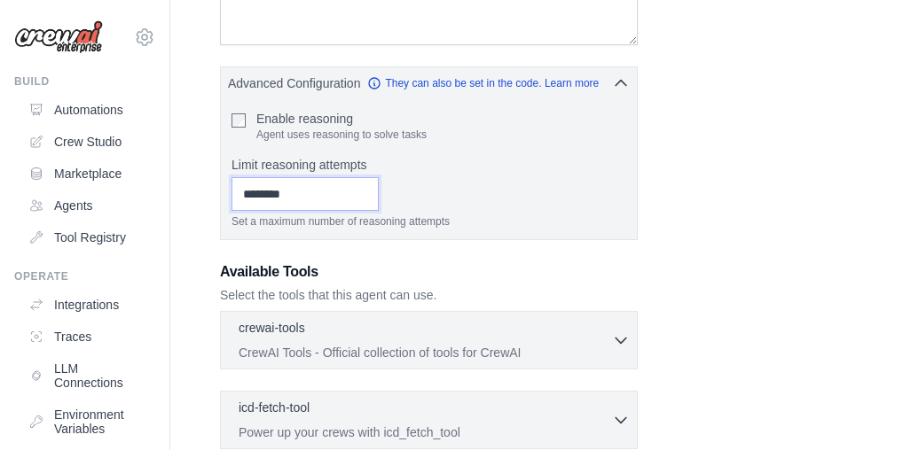
drag, startPoint x: 362, startPoint y: 197, endPoint x: 213, endPoint y: 192, distance: 149.0
click at [213, 192] on div "Role Goal [GEOGRAPHIC_DATA] Advanced Configuration They can also be set in the …" at bounding box center [537, 174] width 676 height 1020
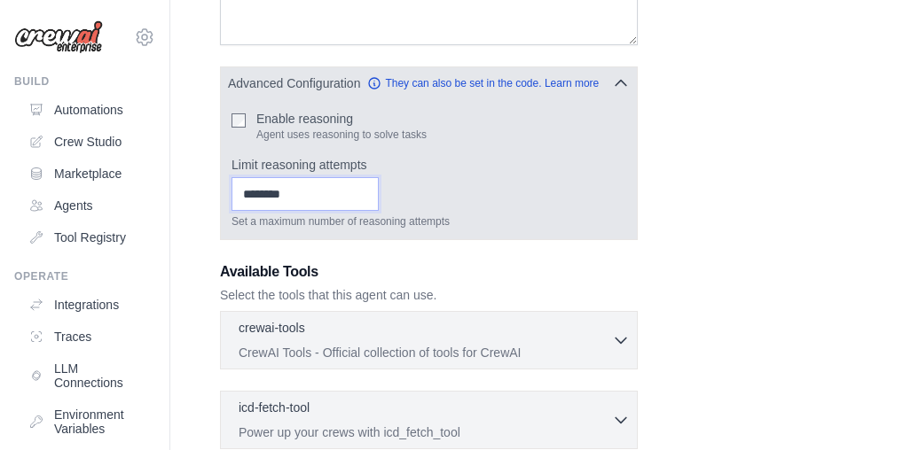
type input "*"
drag, startPoint x: 444, startPoint y: 186, endPoint x: 458, endPoint y: 184, distance: 13.4
click at [450, 186] on div "* Set a maximum number of reasoning attempts" at bounding box center [428, 202] width 395 height 51
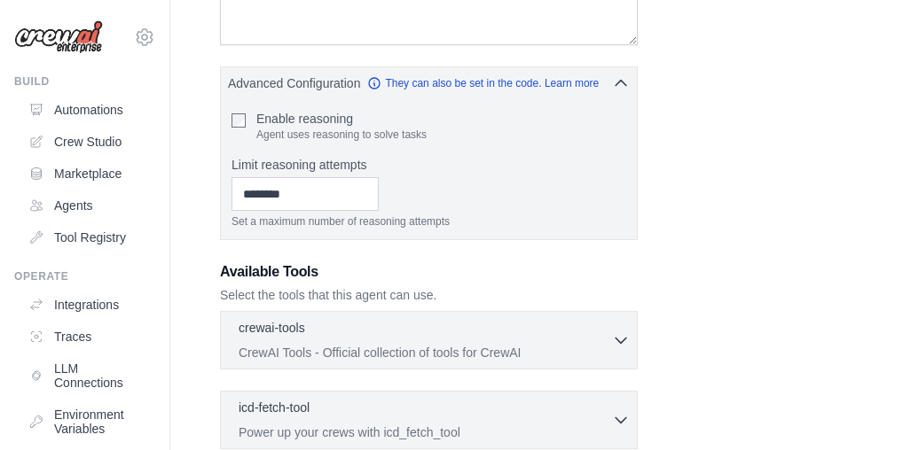
click at [650, 209] on div "Role Goal [GEOGRAPHIC_DATA] Advanced Configuration They can also be set in the …" at bounding box center [536, 159] width 633 height 926
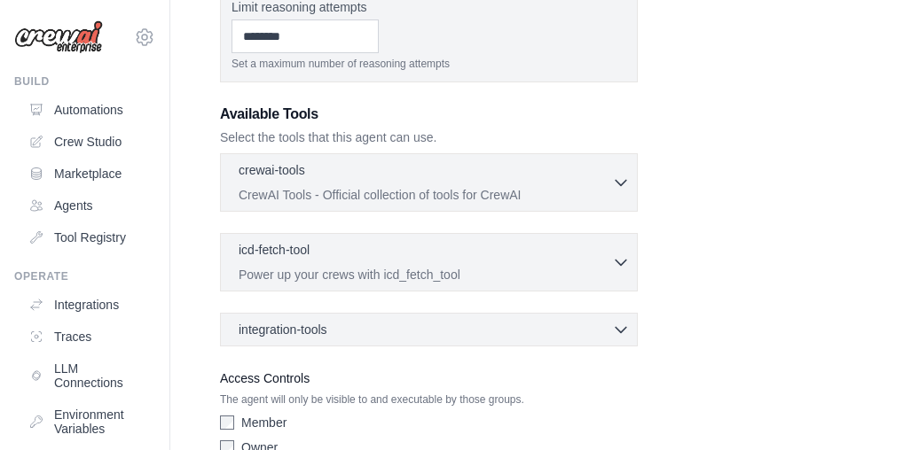
scroll to position [603, 0]
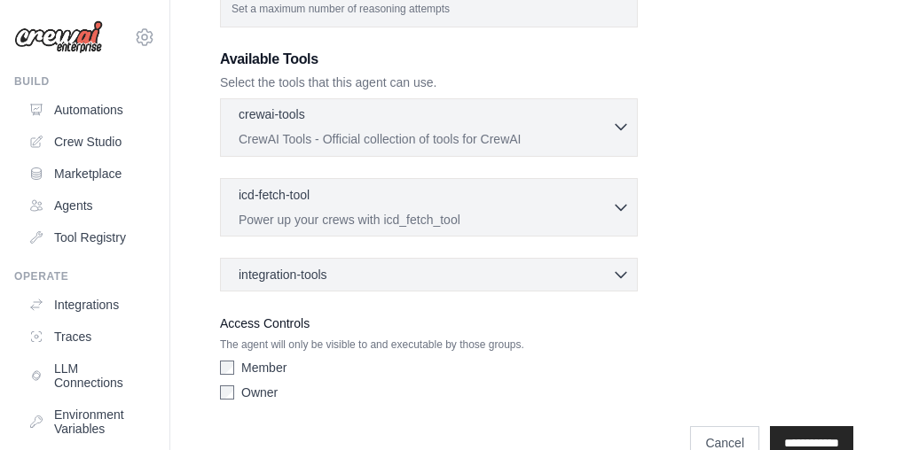
click at [622, 129] on icon "button" at bounding box center [621, 127] width 18 height 18
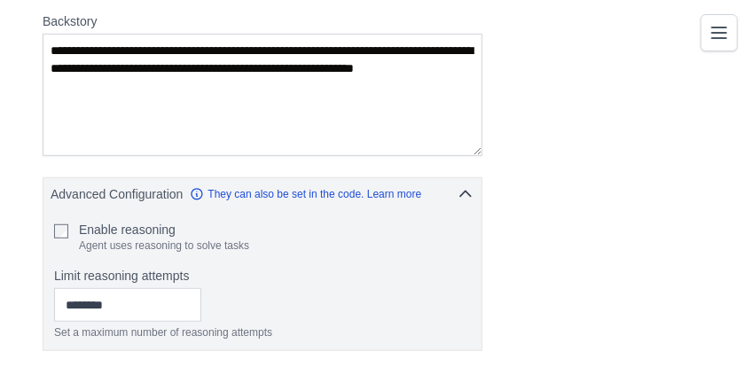
scroll to position [502, 0]
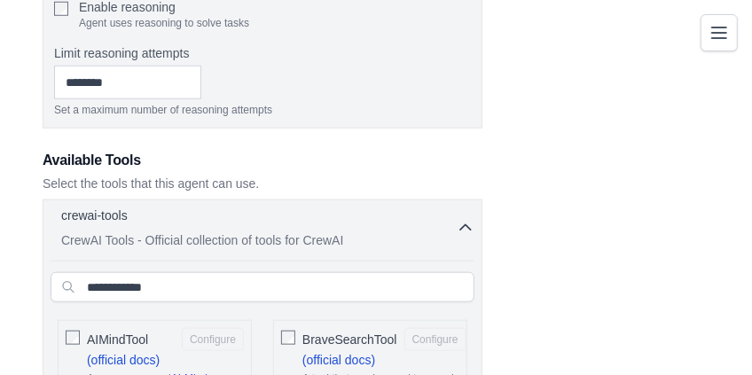
click at [465, 230] on icon "button" at bounding box center [466, 228] width 18 height 18
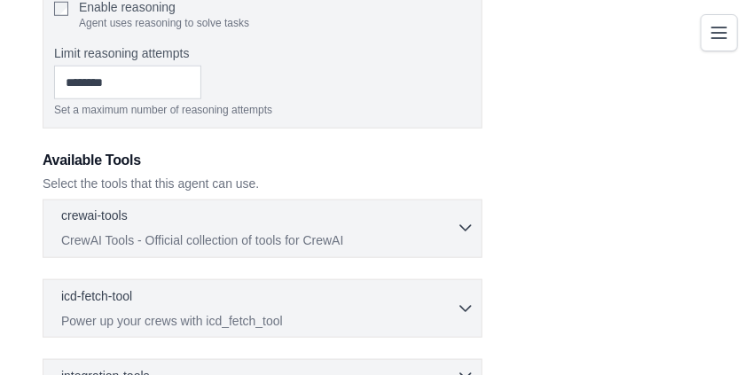
click at [465, 230] on icon "button" at bounding box center [465, 228] width 11 height 5
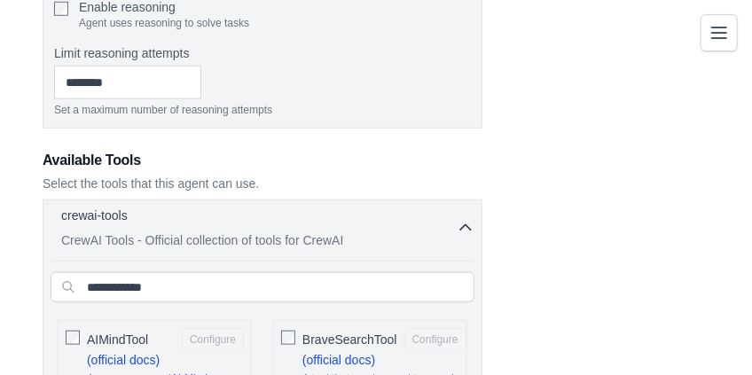
click at [465, 230] on icon "button" at bounding box center [466, 228] width 18 height 18
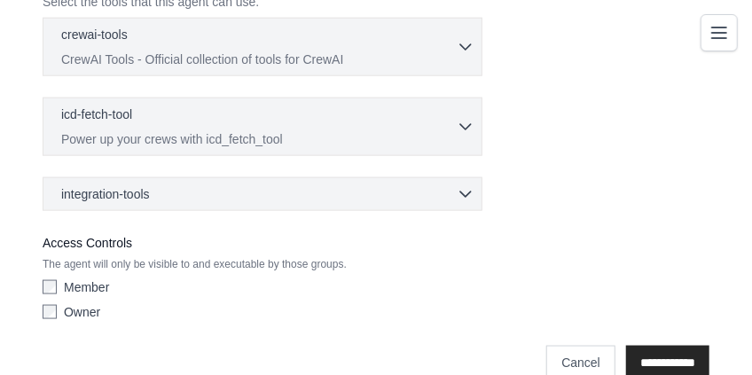
scroll to position [716, 0]
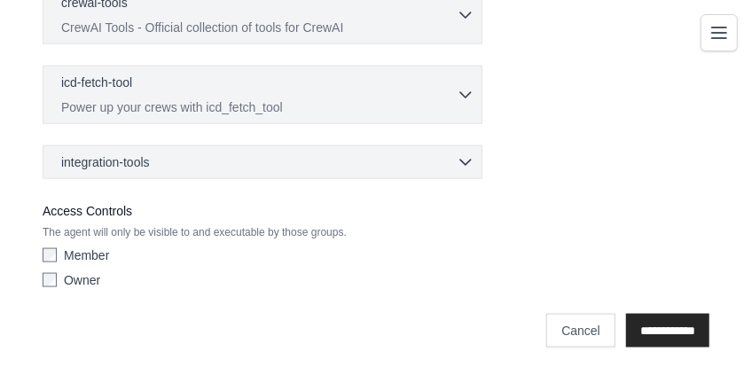
click at [467, 151] on div "integration-tools 0 selected Box Save files to Box Gmail" at bounding box center [263, 162] width 440 height 34
click at [466, 155] on icon "button" at bounding box center [466, 162] width 18 height 18
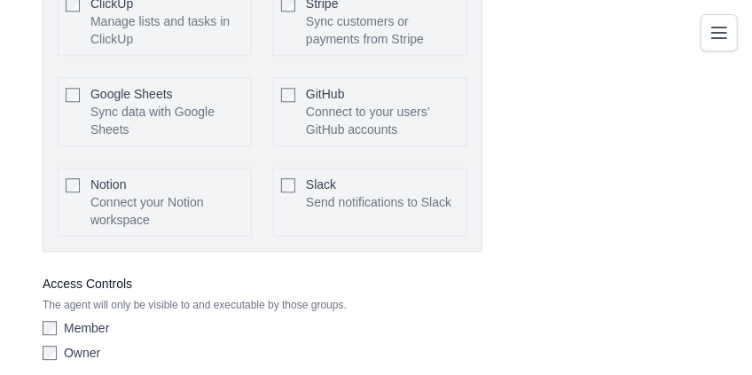
scroll to position [1514, 0]
